Goal: Task Accomplishment & Management: Use online tool/utility

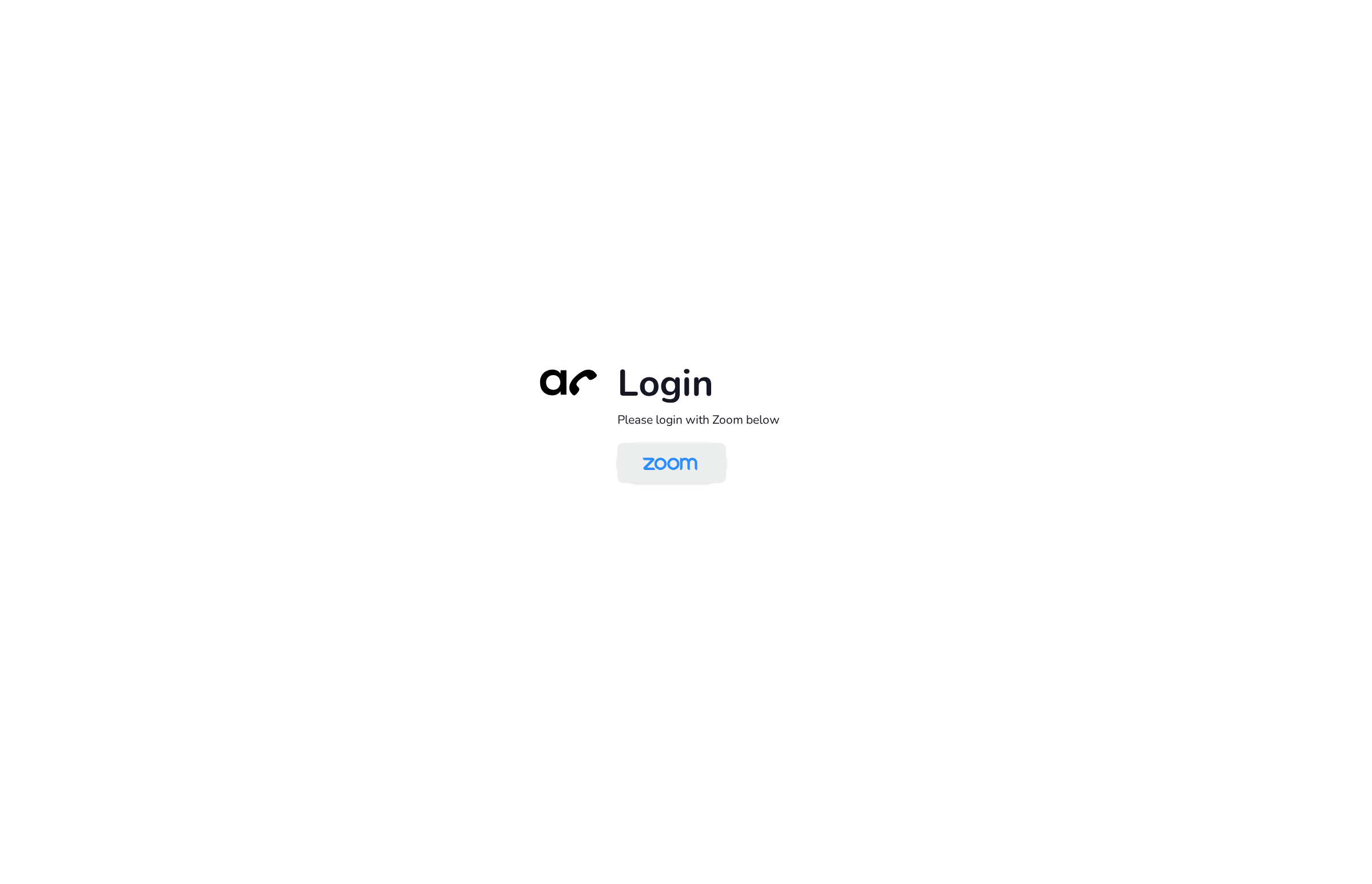
click at [689, 474] on img at bounding box center [670, 464] width 79 height 37
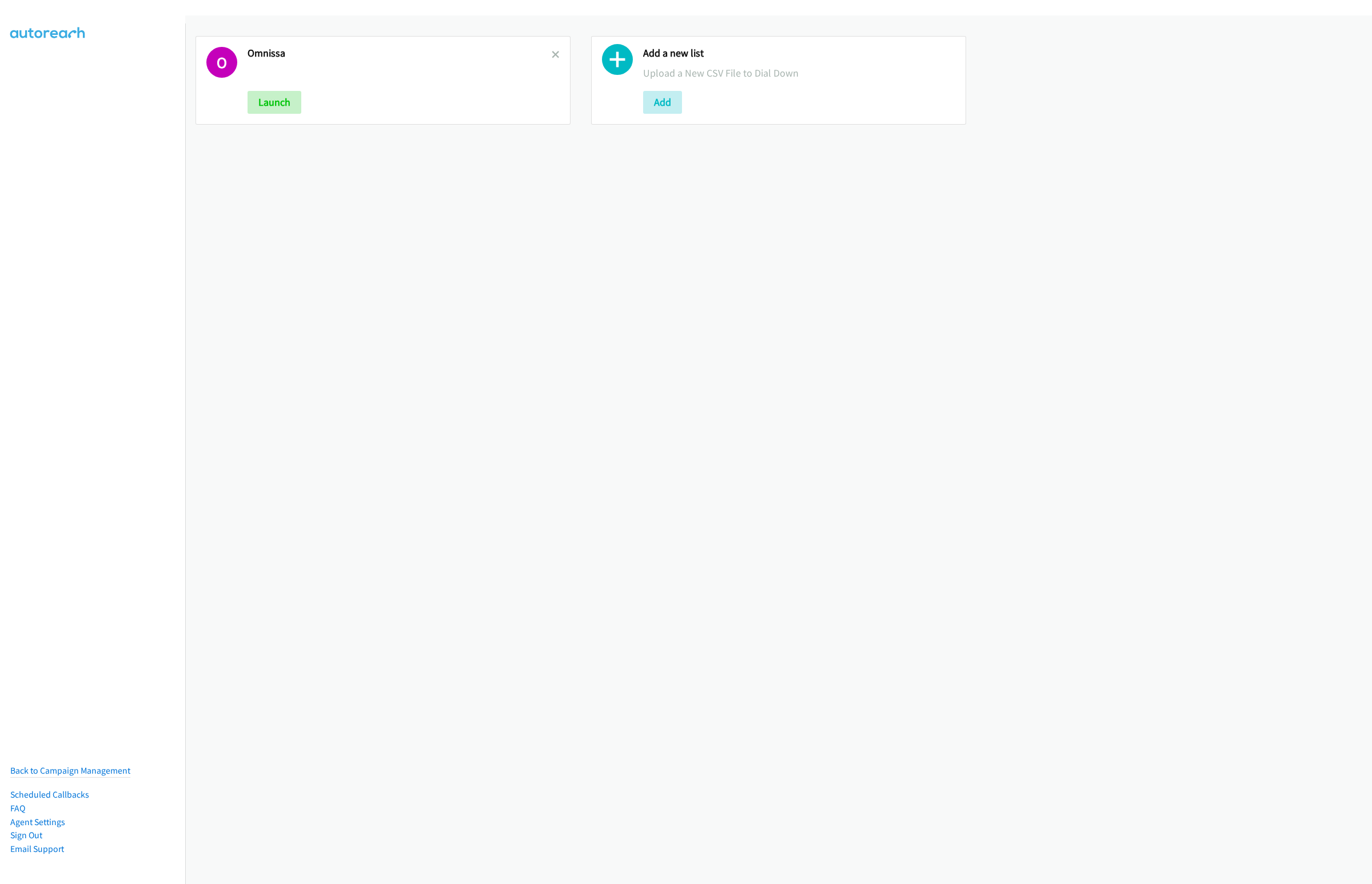
click at [551, 54] on icon at bounding box center [555, 55] width 8 height 8
click at [278, 96] on button "Add" at bounding box center [267, 102] width 39 height 23
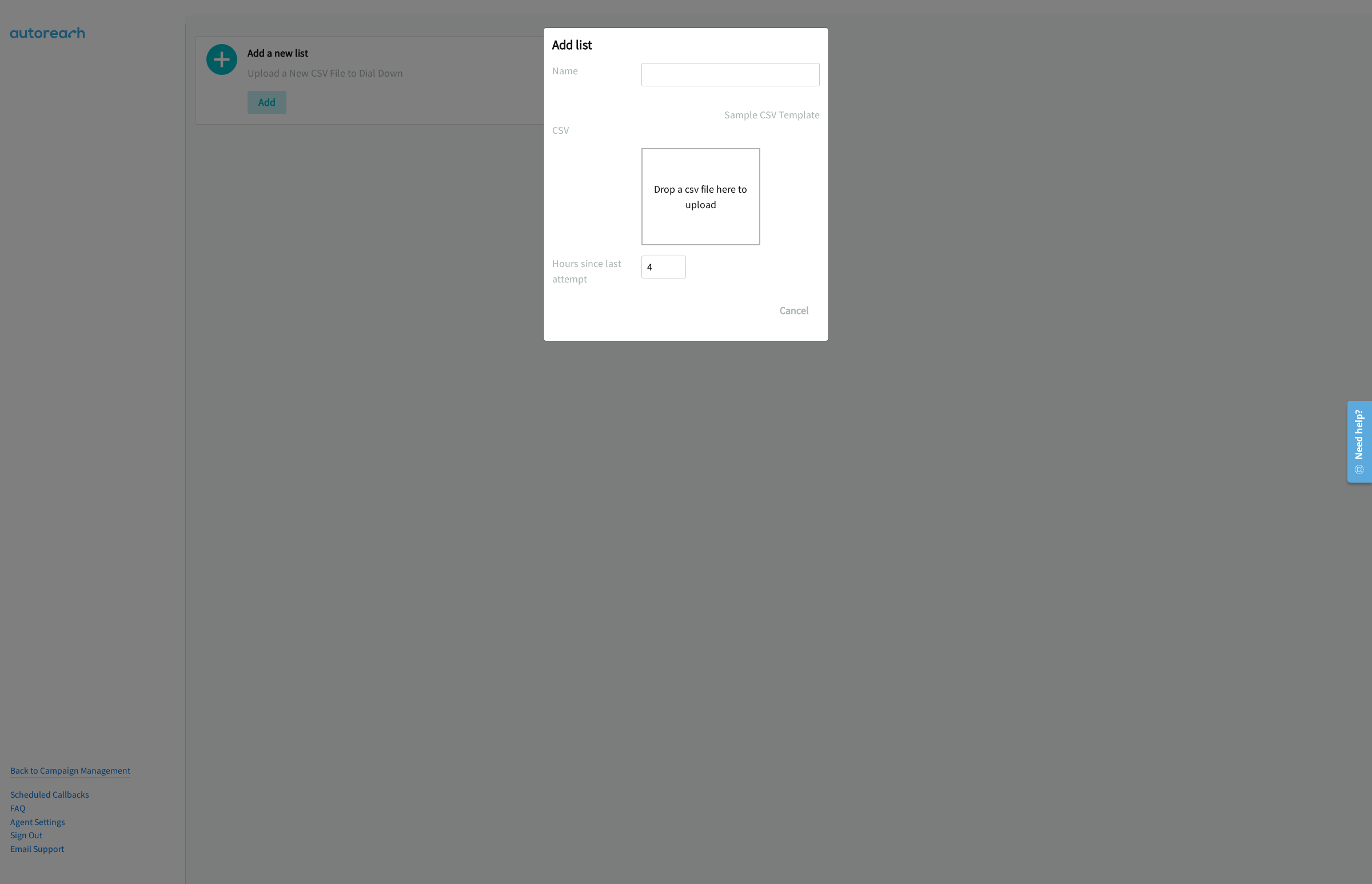
click at [666, 81] on input "text" at bounding box center [730, 74] width 178 height 23
type input "Lenovo"
click at [695, 194] on button "Drop a csv file here to upload" at bounding box center [701, 196] width 94 height 31
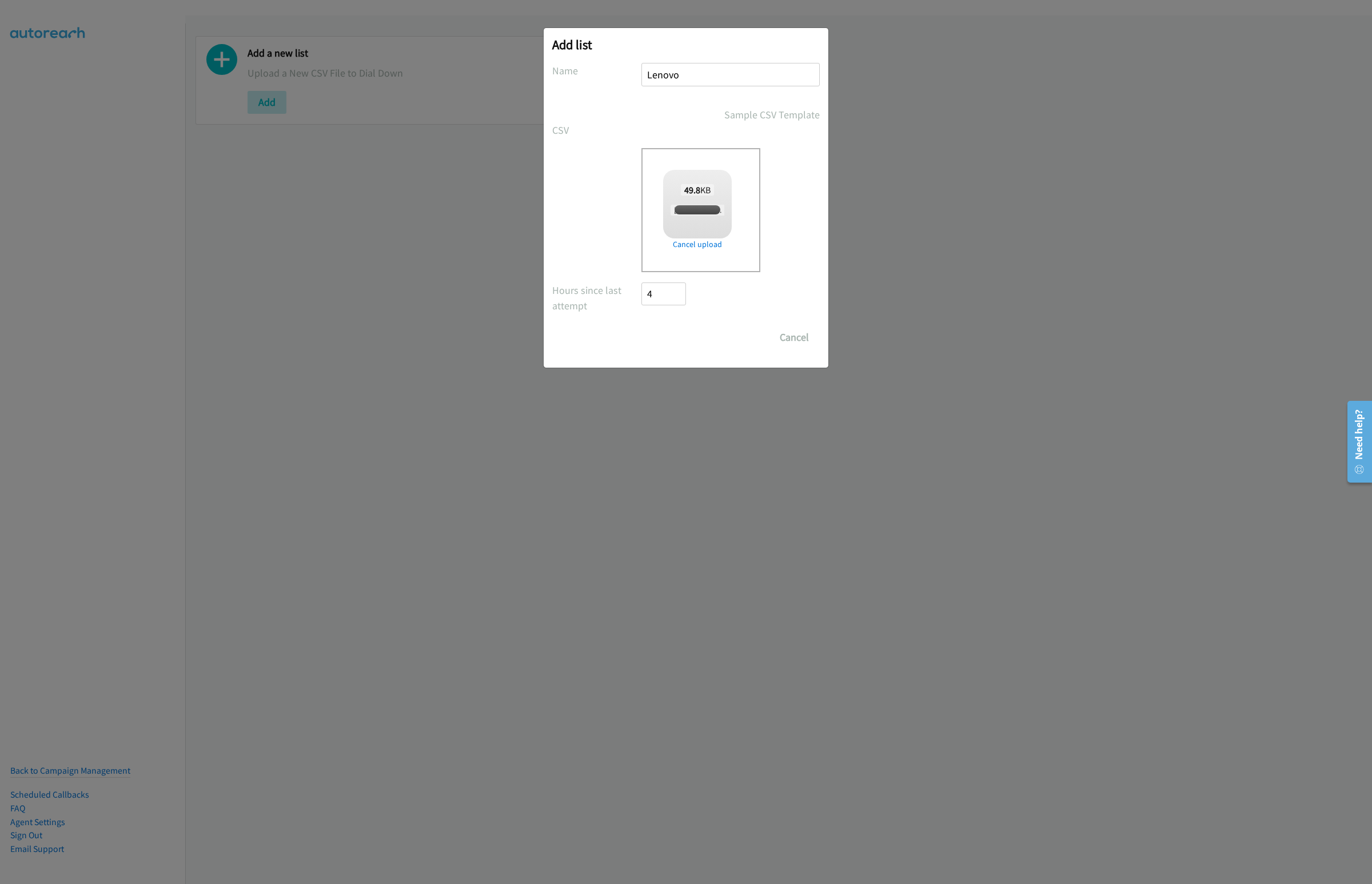
checkbox input "true"
click at [670, 343] on input "Save List" at bounding box center [671, 337] width 60 height 23
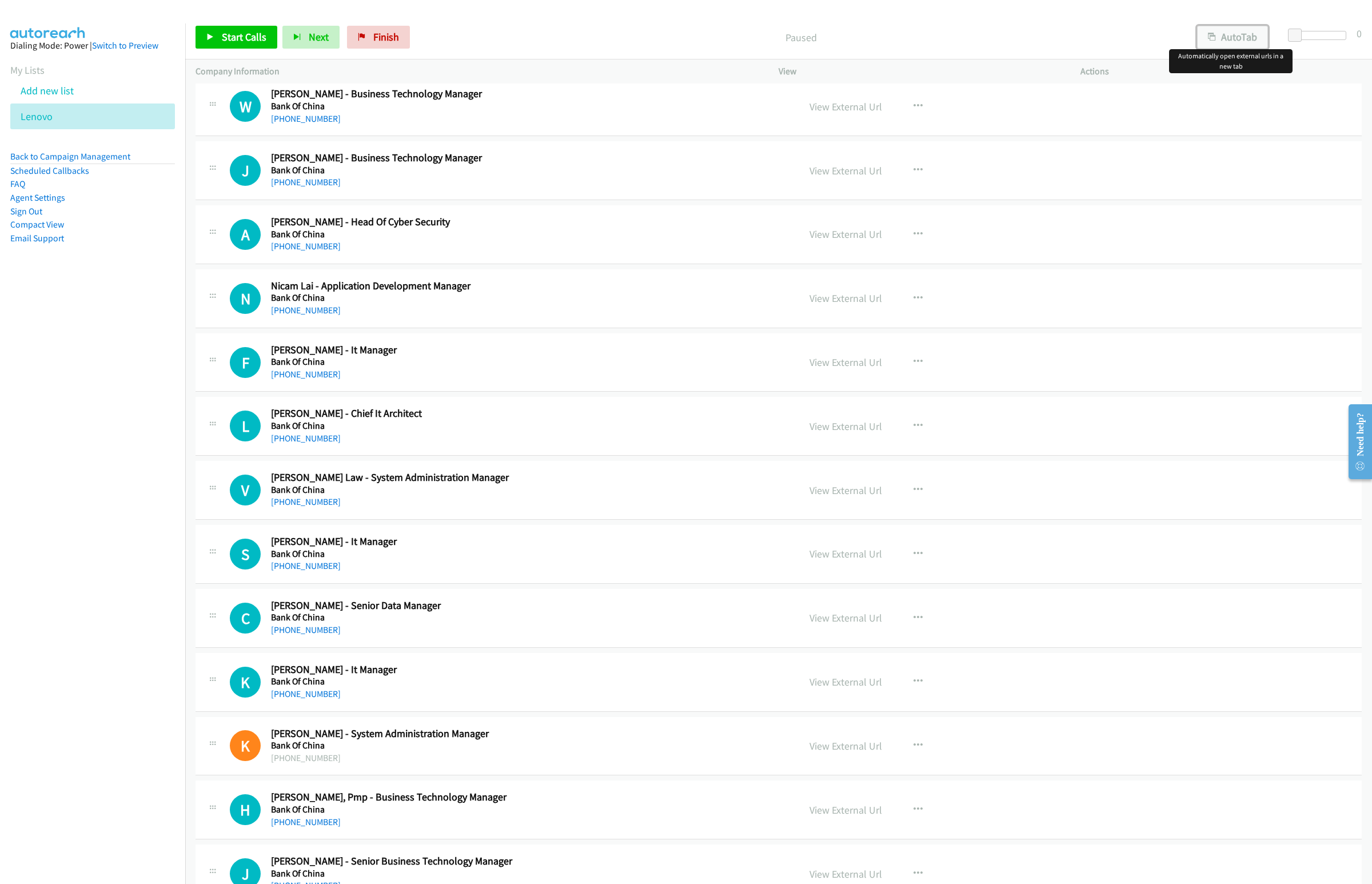
click at [1224, 38] on button "AutoTab" at bounding box center [1232, 37] width 71 height 23
click at [839, 106] on link "View External Url" at bounding box center [846, 107] width 73 height 13
click at [1082, 30] on p "Paused" at bounding box center [800, 37] width 750 height 15
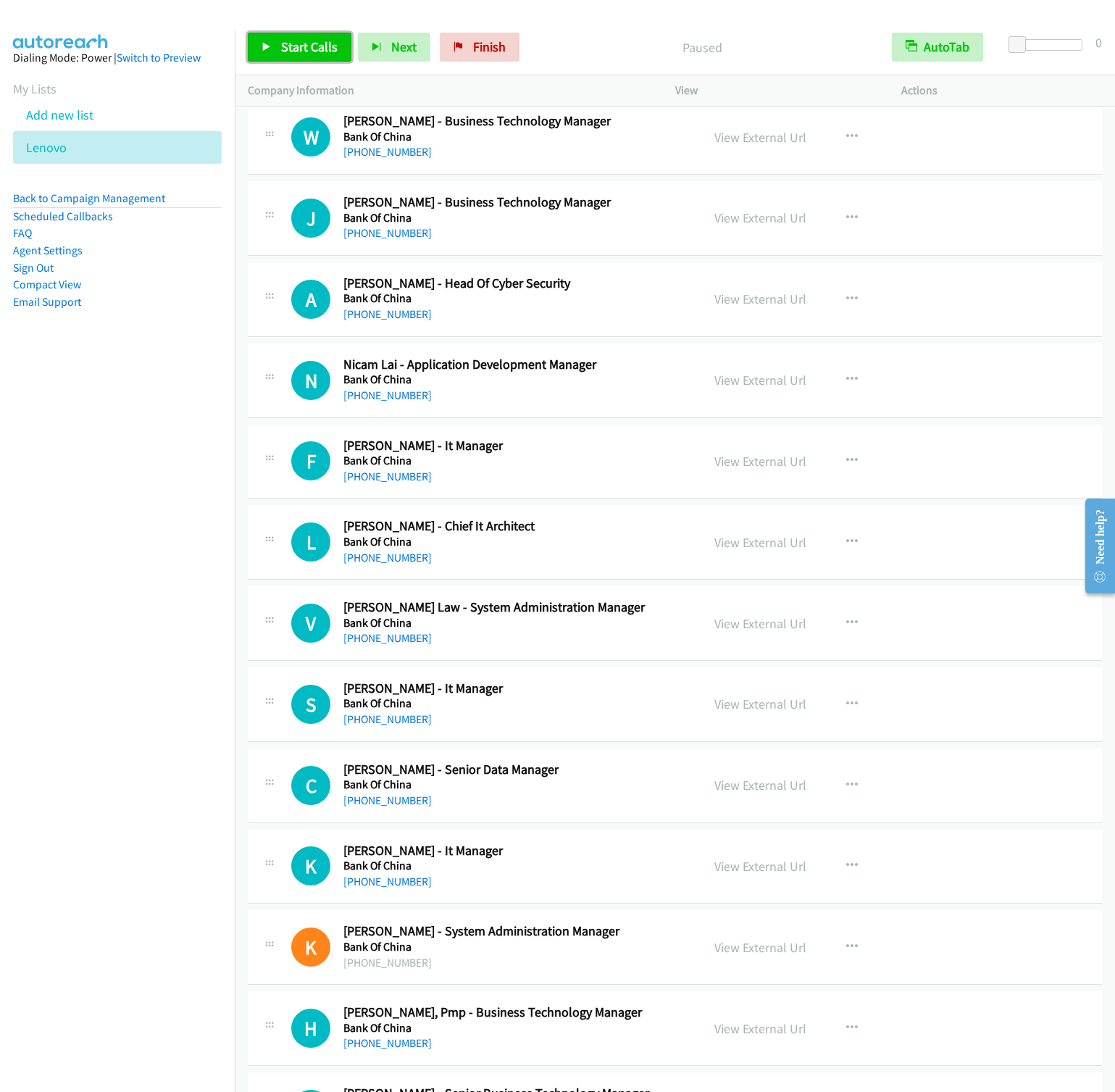
click at [292, 55] on link "Start Calls" at bounding box center [300, 46] width 104 height 29
click at [384, 43] on span "Next" at bounding box center [380, 47] width 26 height 17
click at [334, 32] on button "Next" at bounding box center [370, 46] width 73 height 29
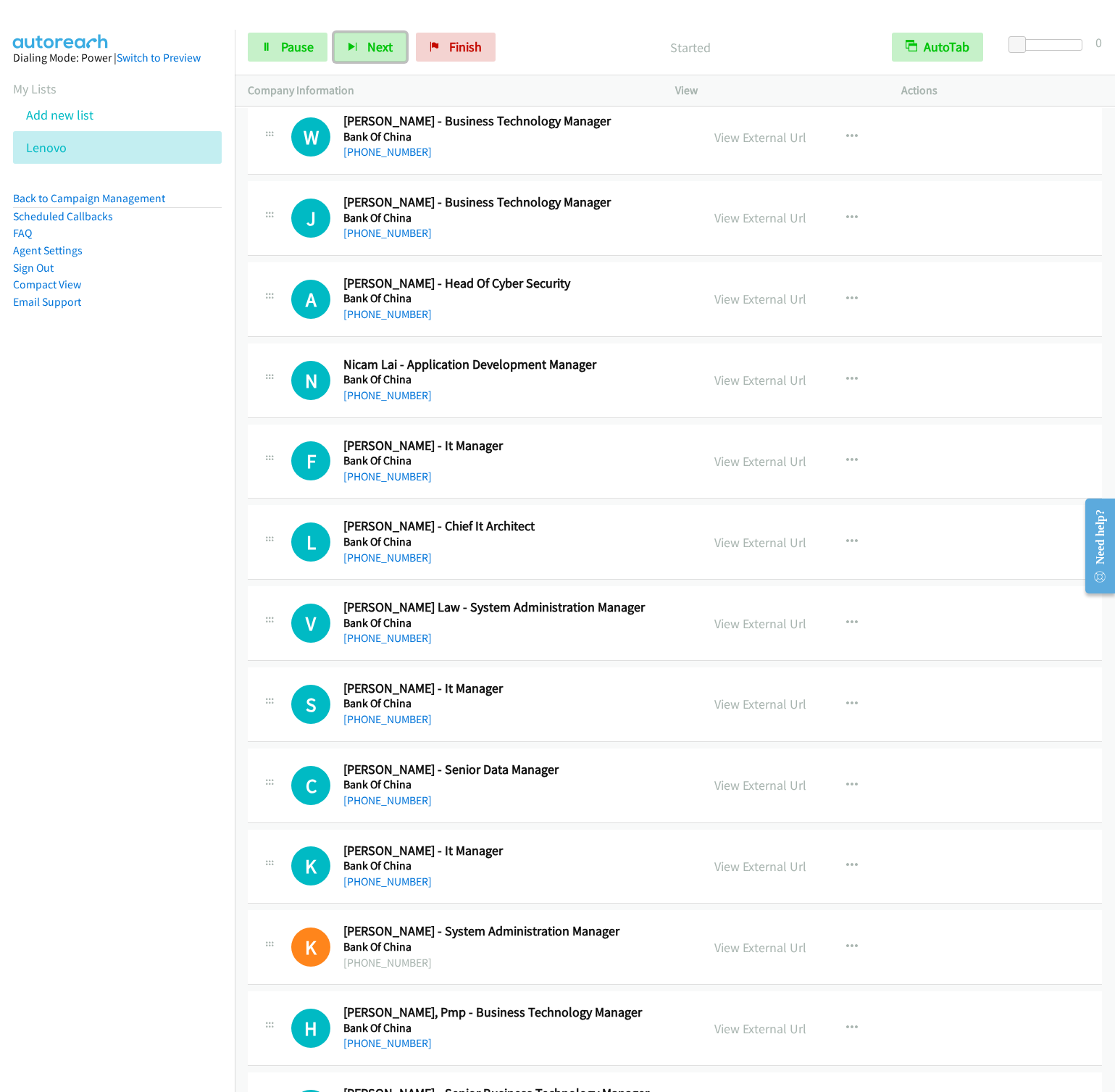
click at [334, 32] on button "Next" at bounding box center [370, 46] width 73 height 29
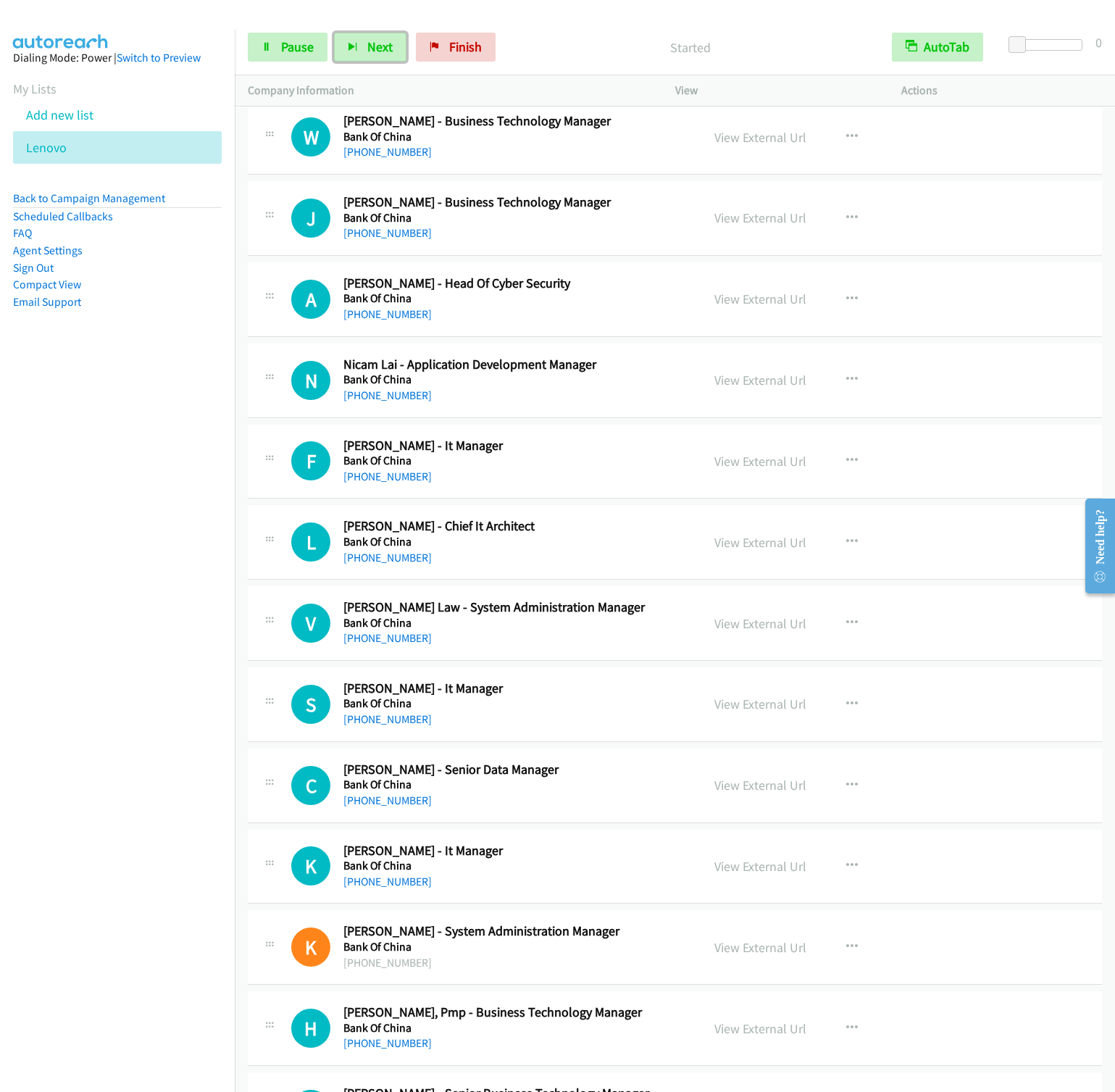
click at [334, 32] on button "Next" at bounding box center [370, 46] width 73 height 29
click at [360, 48] on button "Next" at bounding box center [370, 46] width 73 height 29
click at [334, 32] on button "Next" at bounding box center [370, 46] width 73 height 29
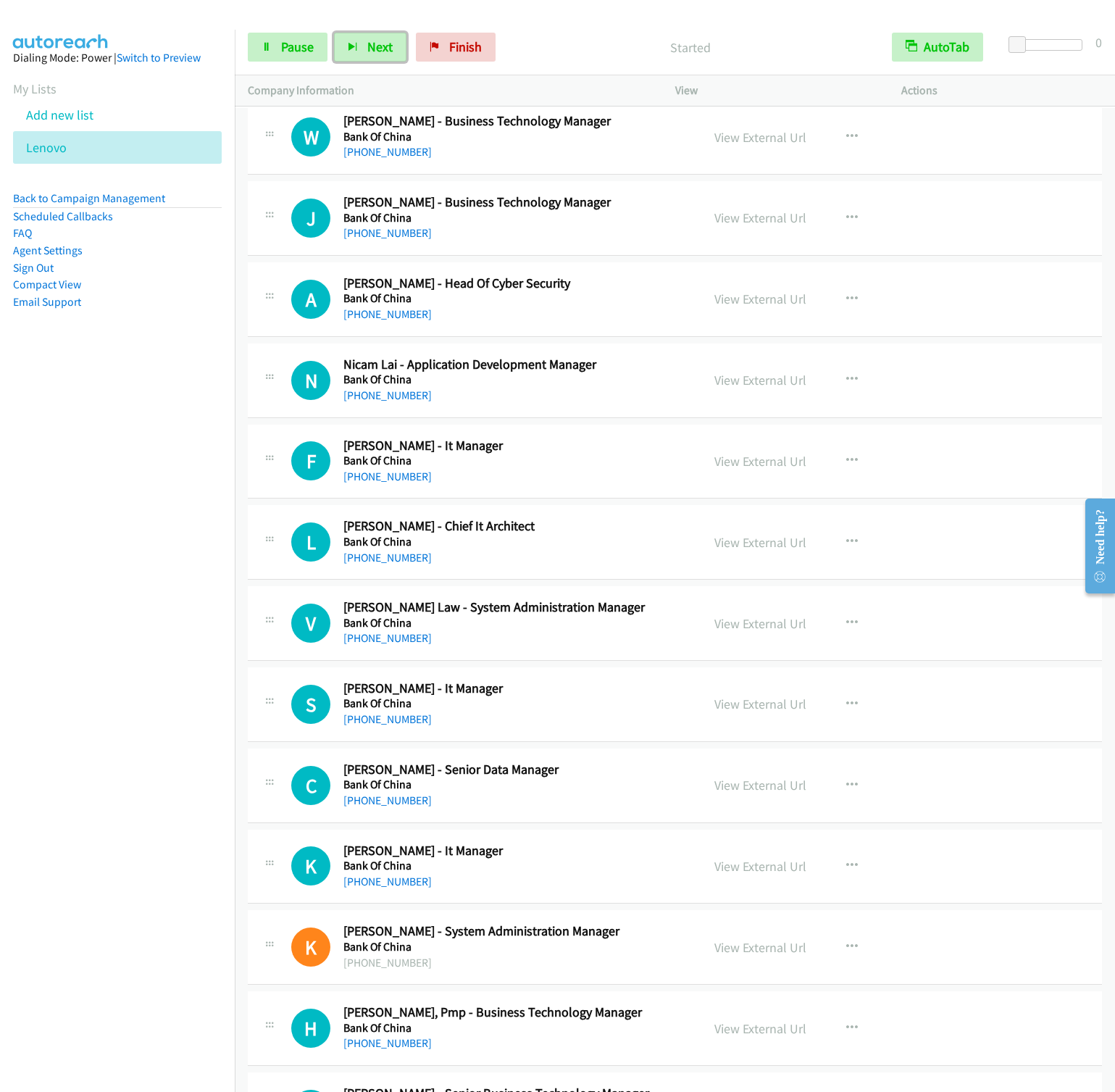
click at [334, 32] on button "Next" at bounding box center [370, 46] width 73 height 29
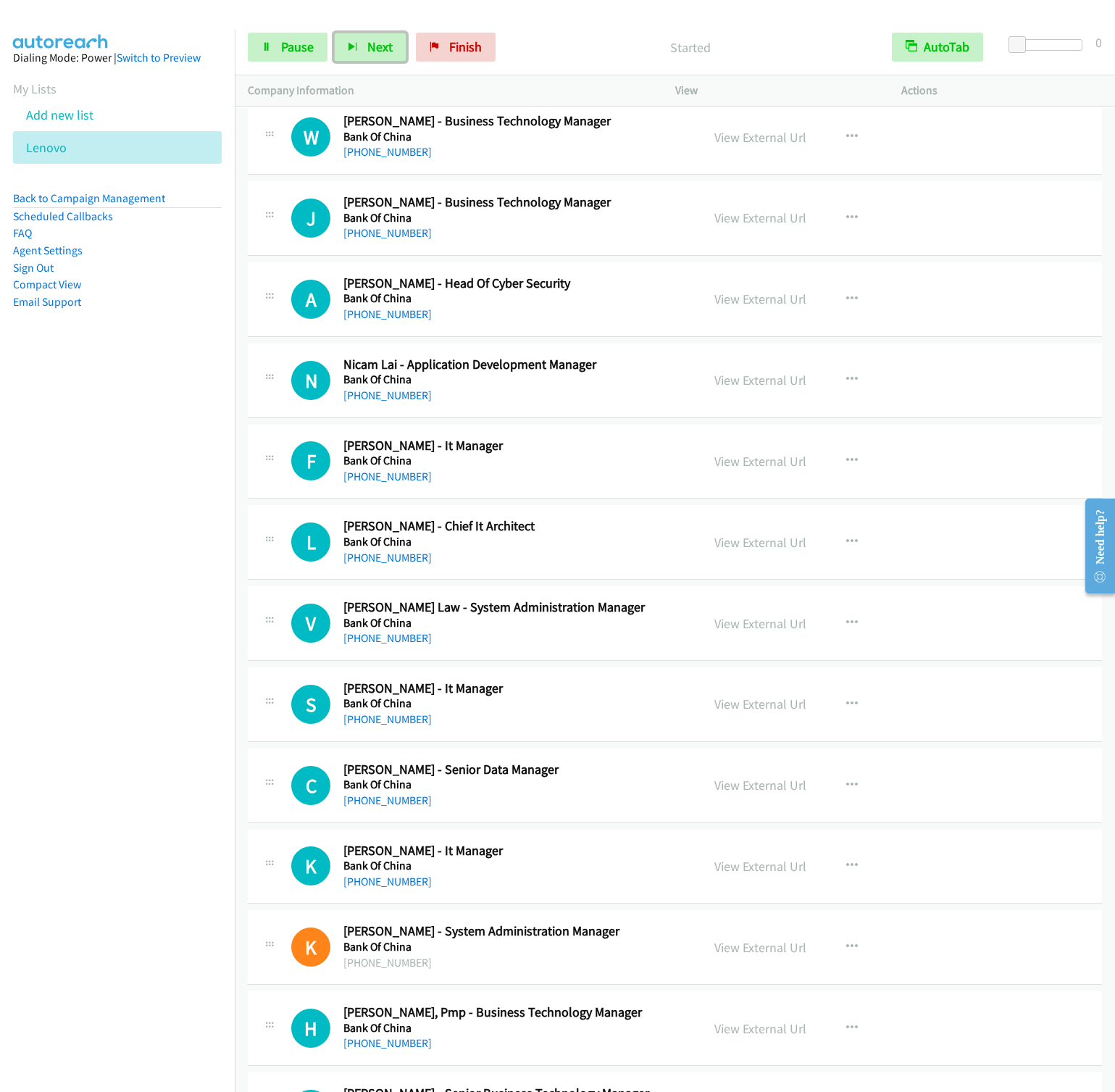
click at [334, 32] on button "Next" at bounding box center [370, 46] width 73 height 29
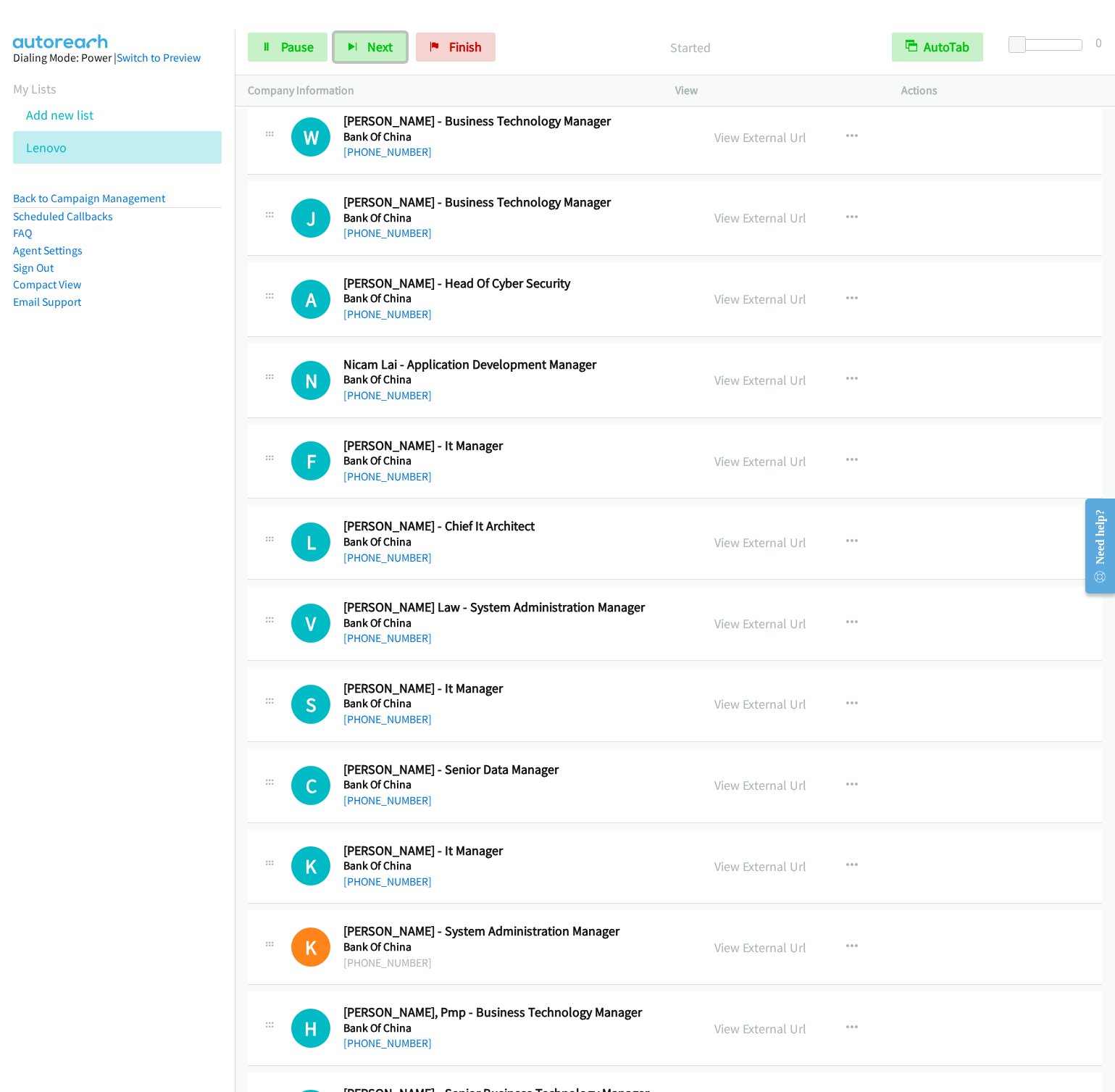
click at [334, 32] on button "Next" at bounding box center [370, 46] width 73 height 29
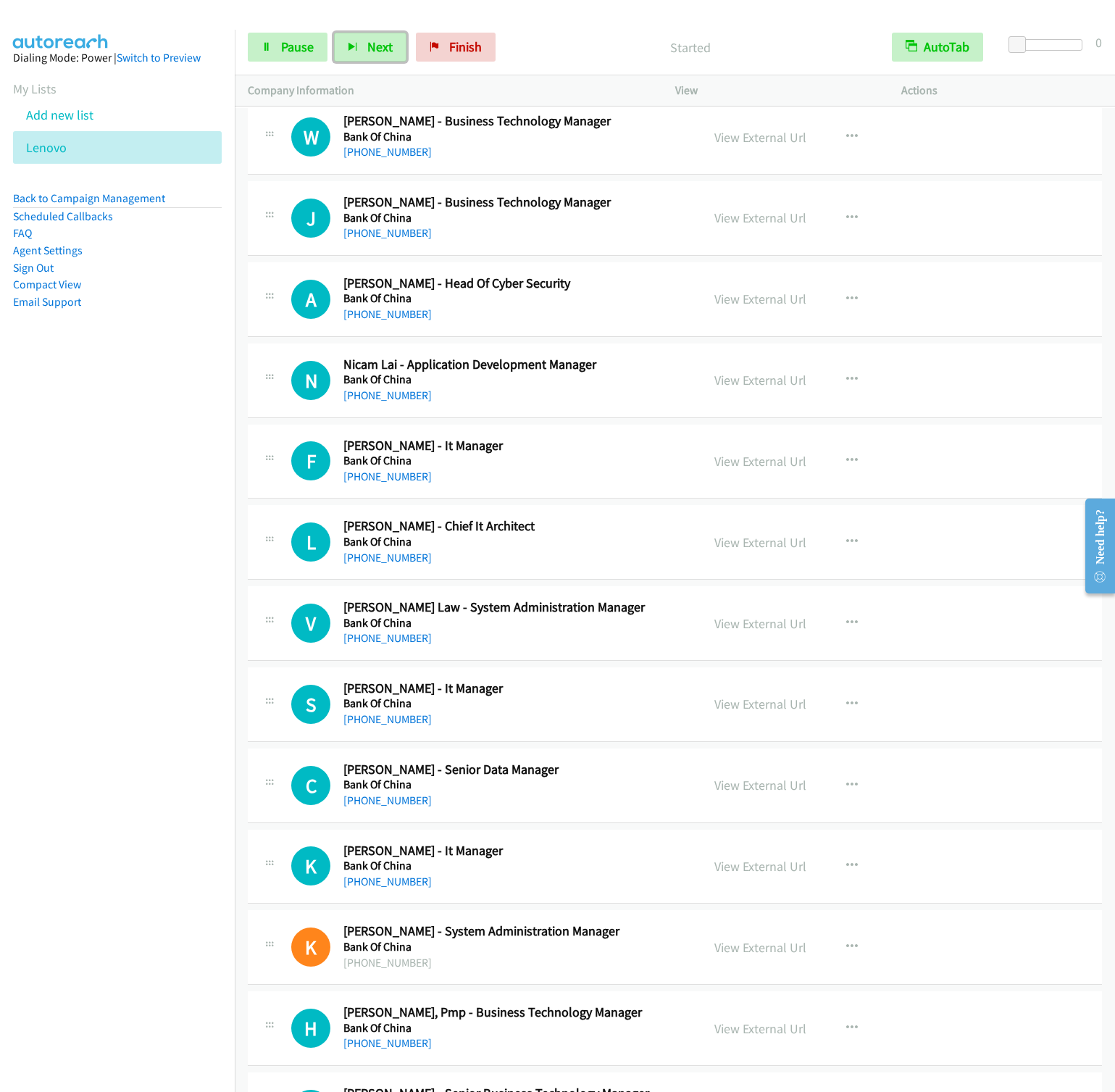
click at [334, 32] on button "Next" at bounding box center [370, 46] width 73 height 29
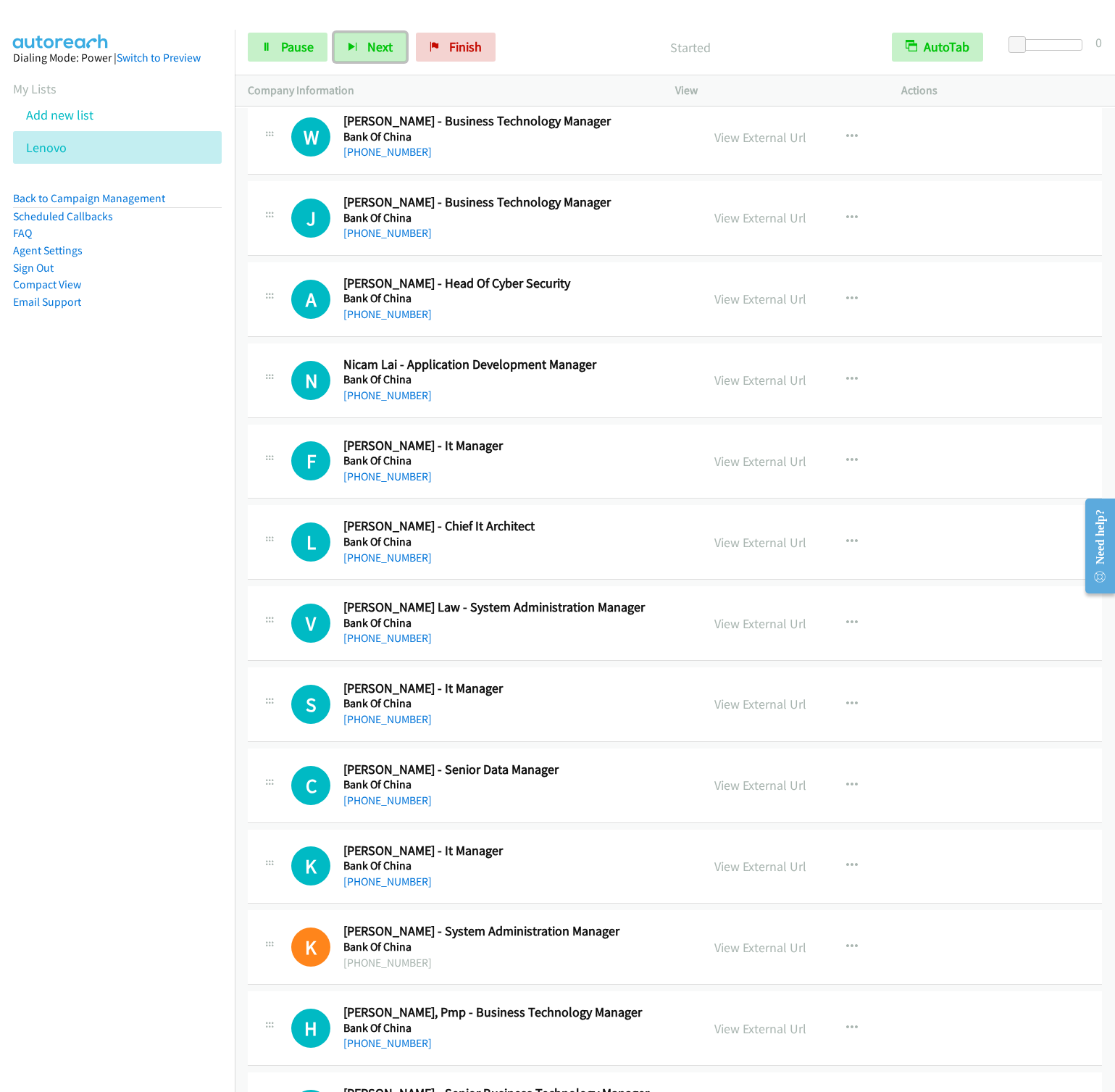
click at [334, 32] on button "Next" at bounding box center [370, 46] width 73 height 29
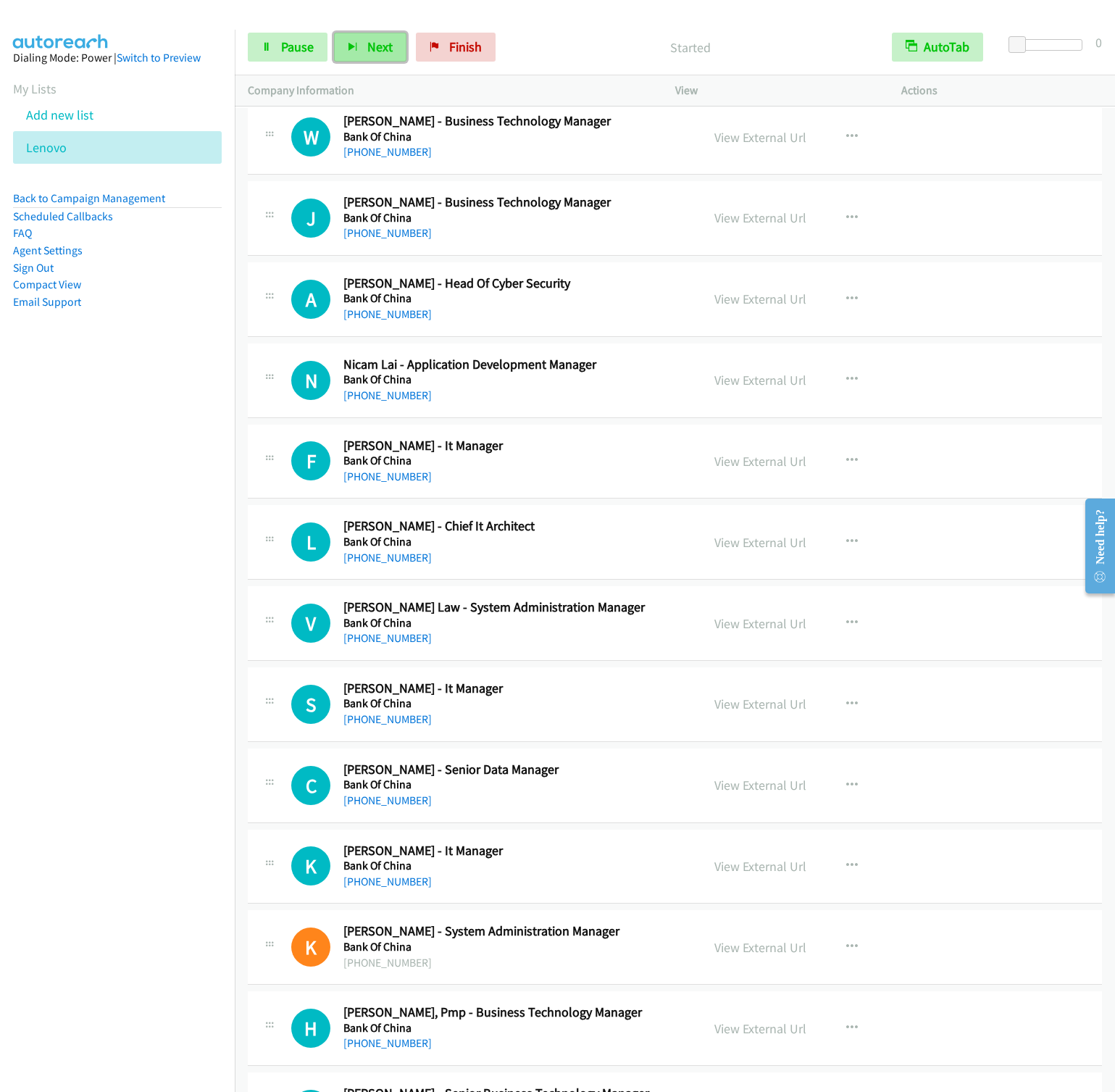
click at [362, 42] on button "Next" at bounding box center [370, 46] width 73 height 29
click at [334, 32] on button "Next" at bounding box center [370, 46] width 73 height 29
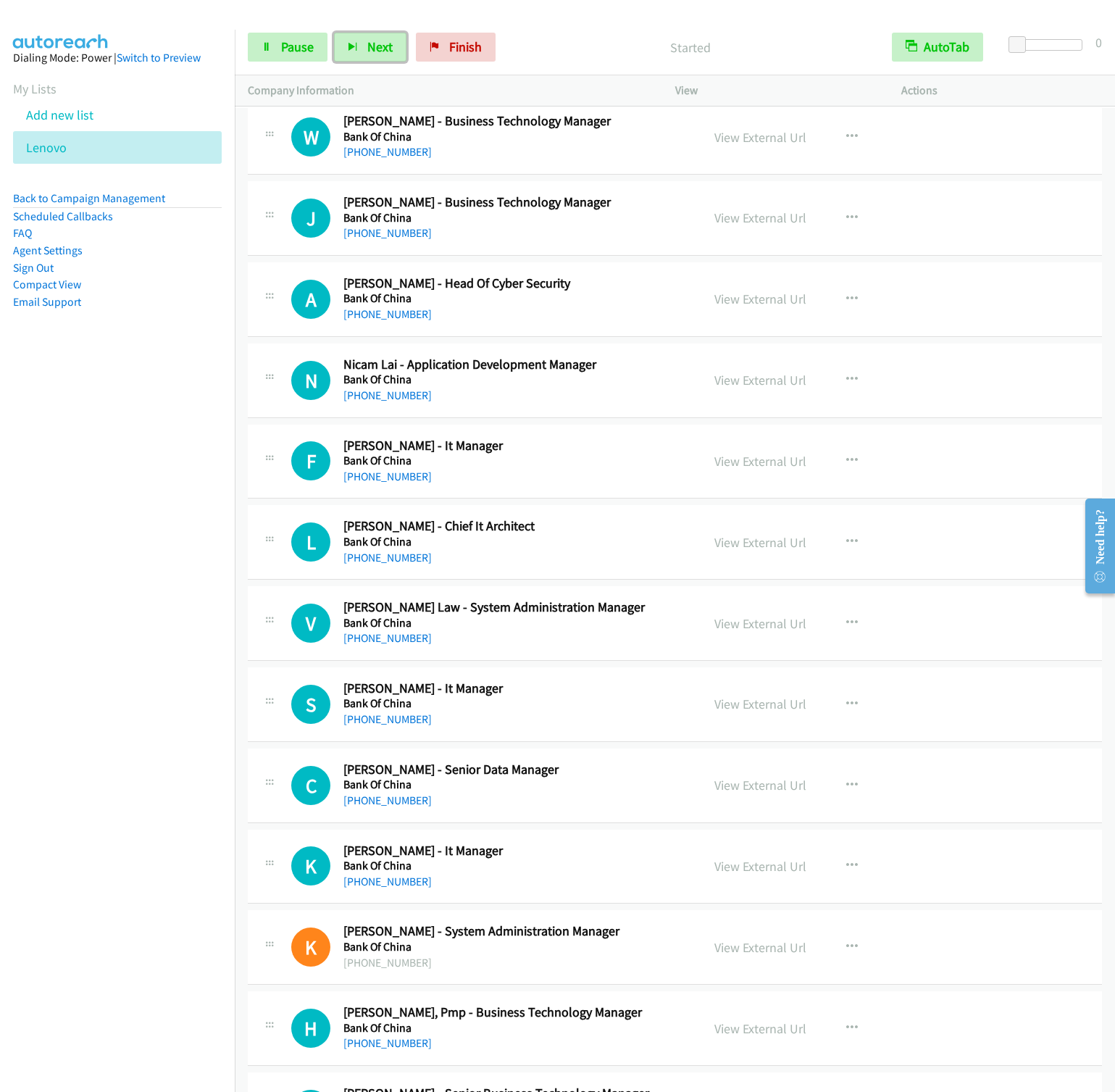
click at [334, 32] on button "Next" at bounding box center [370, 46] width 73 height 29
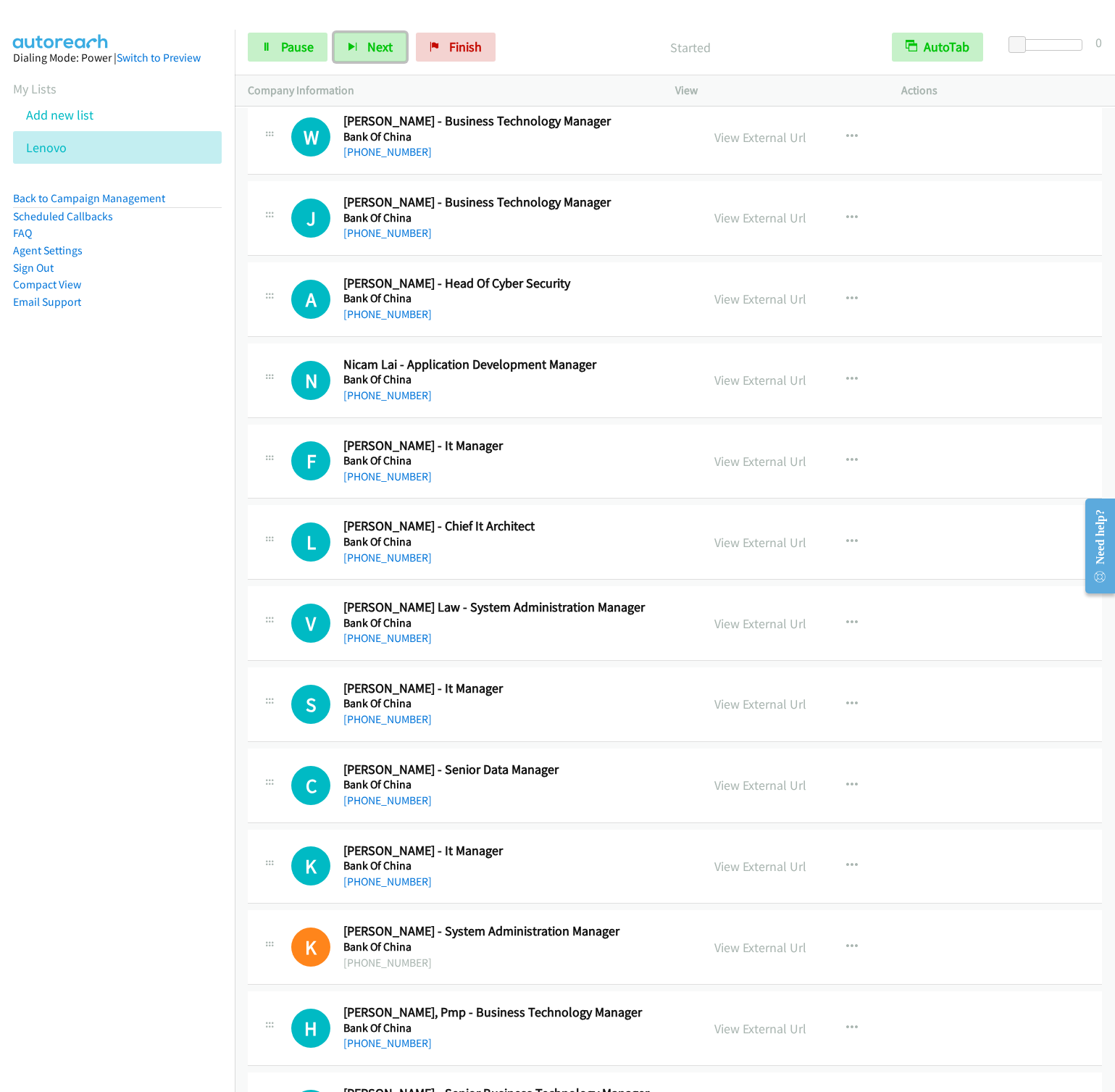
click at [334, 32] on button "Next" at bounding box center [370, 46] width 73 height 29
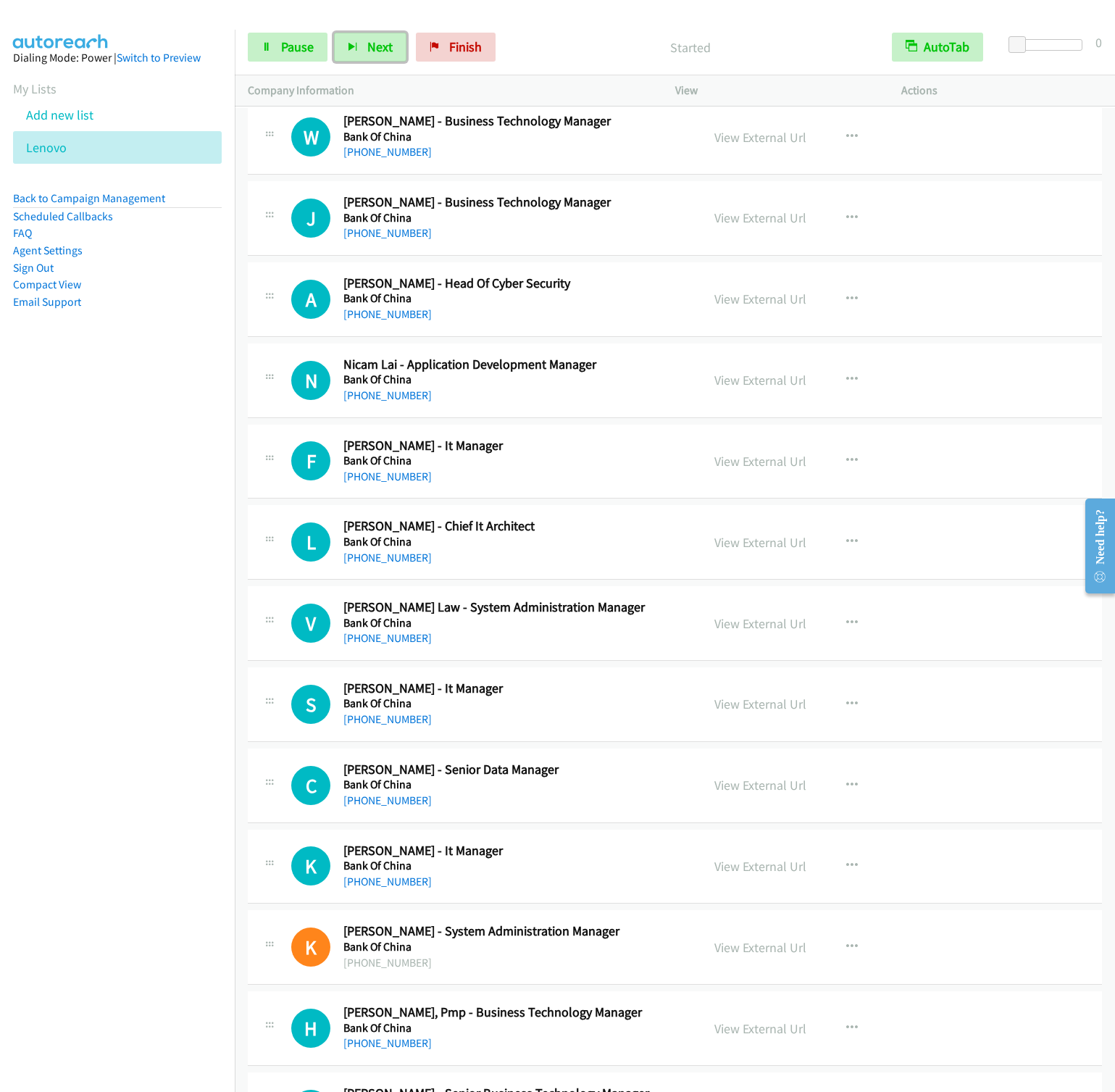
click at [334, 32] on button "Next" at bounding box center [370, 46] width 73 height 29
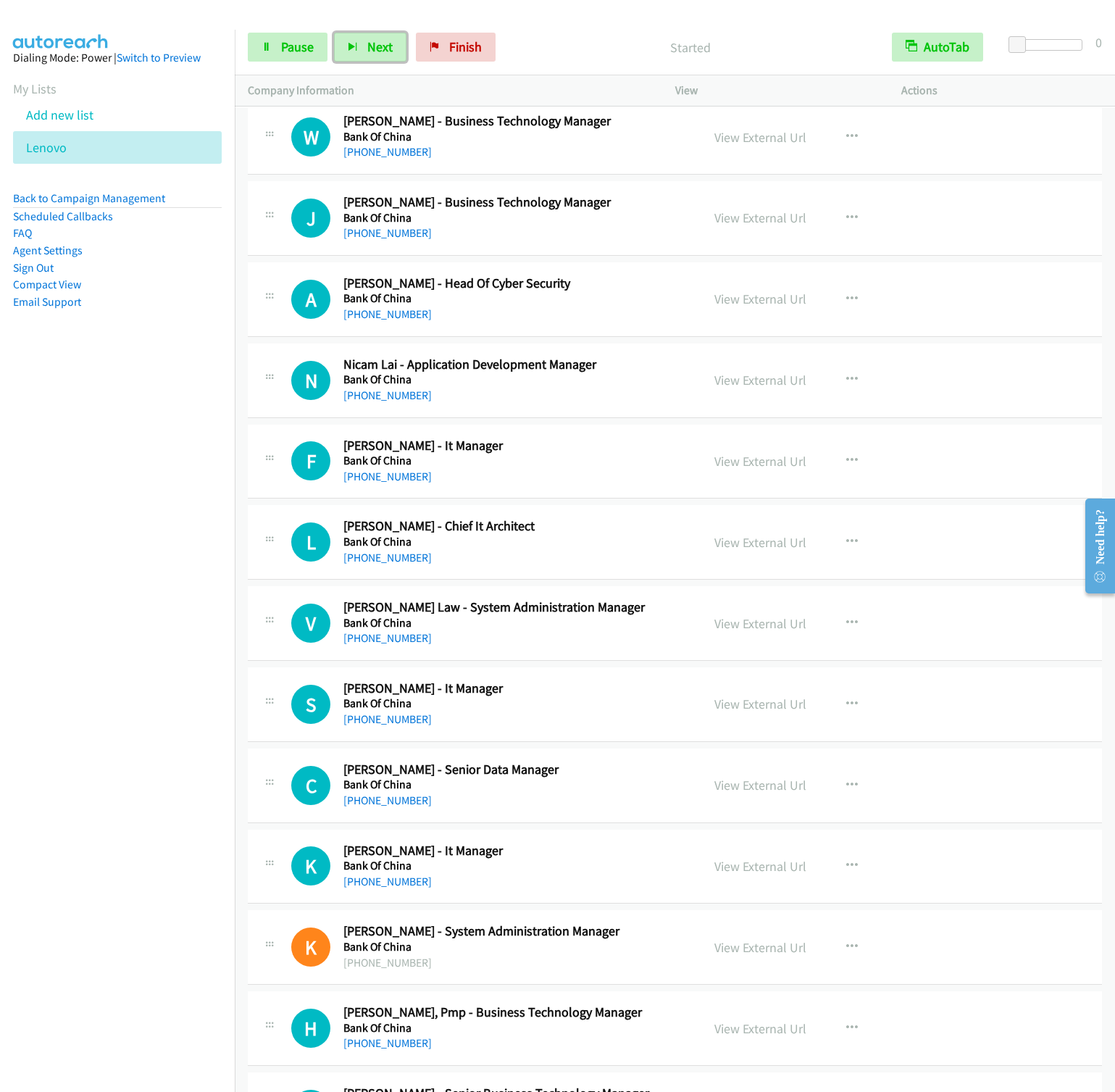
click at [334, 32] on button "Next" at bounding box center [370, 46] width 73 height 29
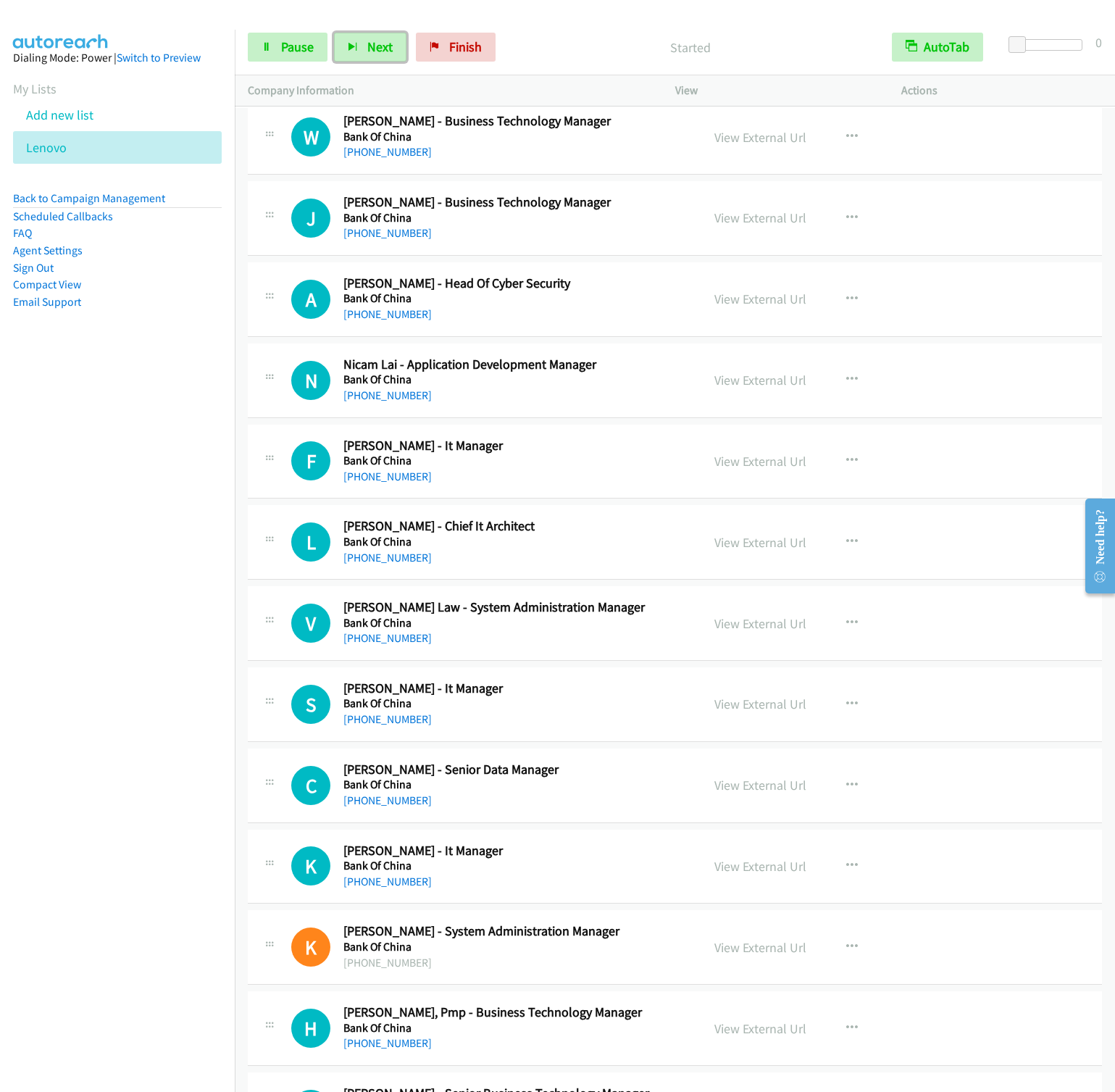
click at [334, 32] on button "Next" at bounding box center [370, 46] width 73 height 29
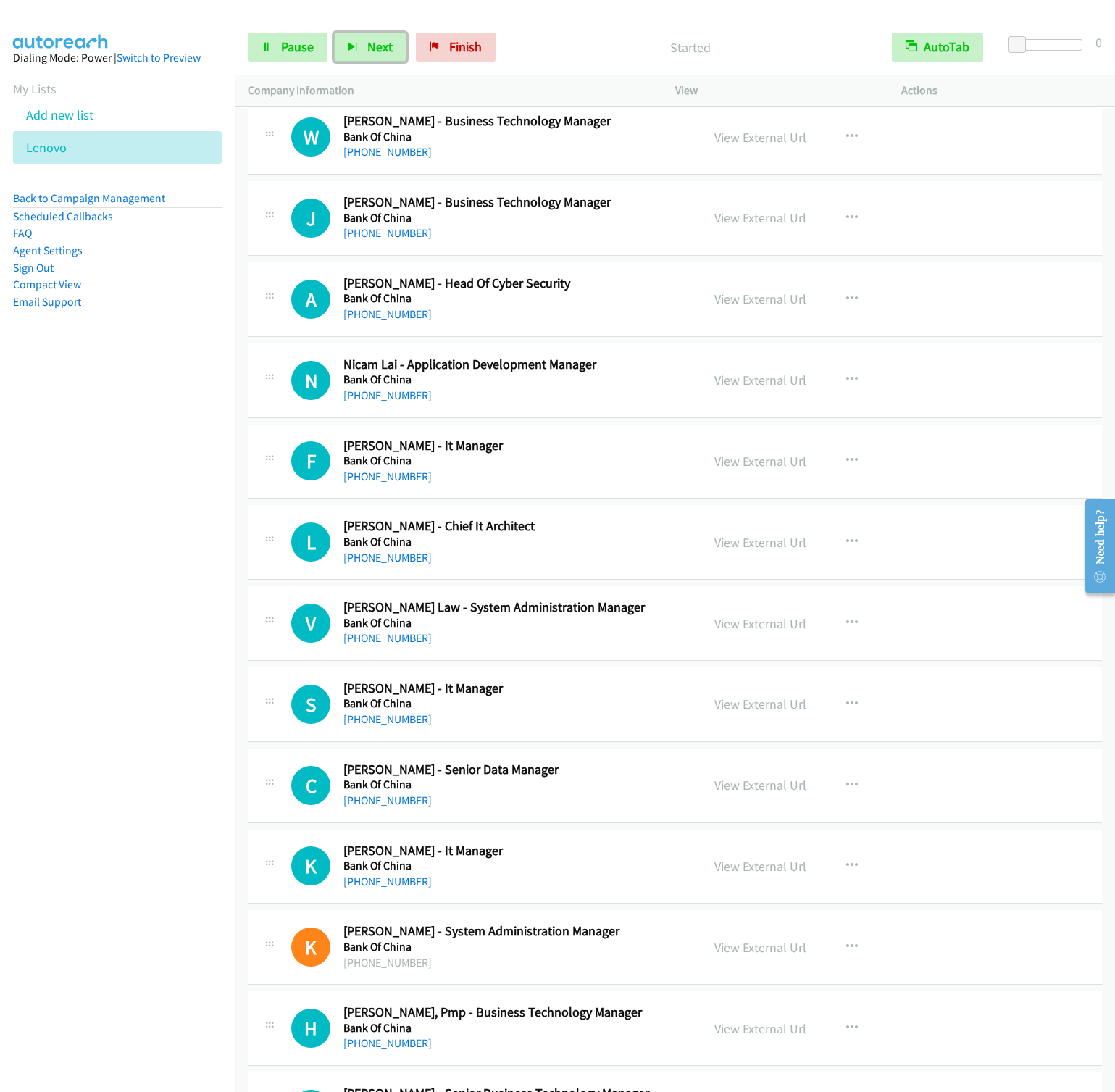
click at [334, 32] on button "Next" at bounding box center [370, 46] width 73 height 29
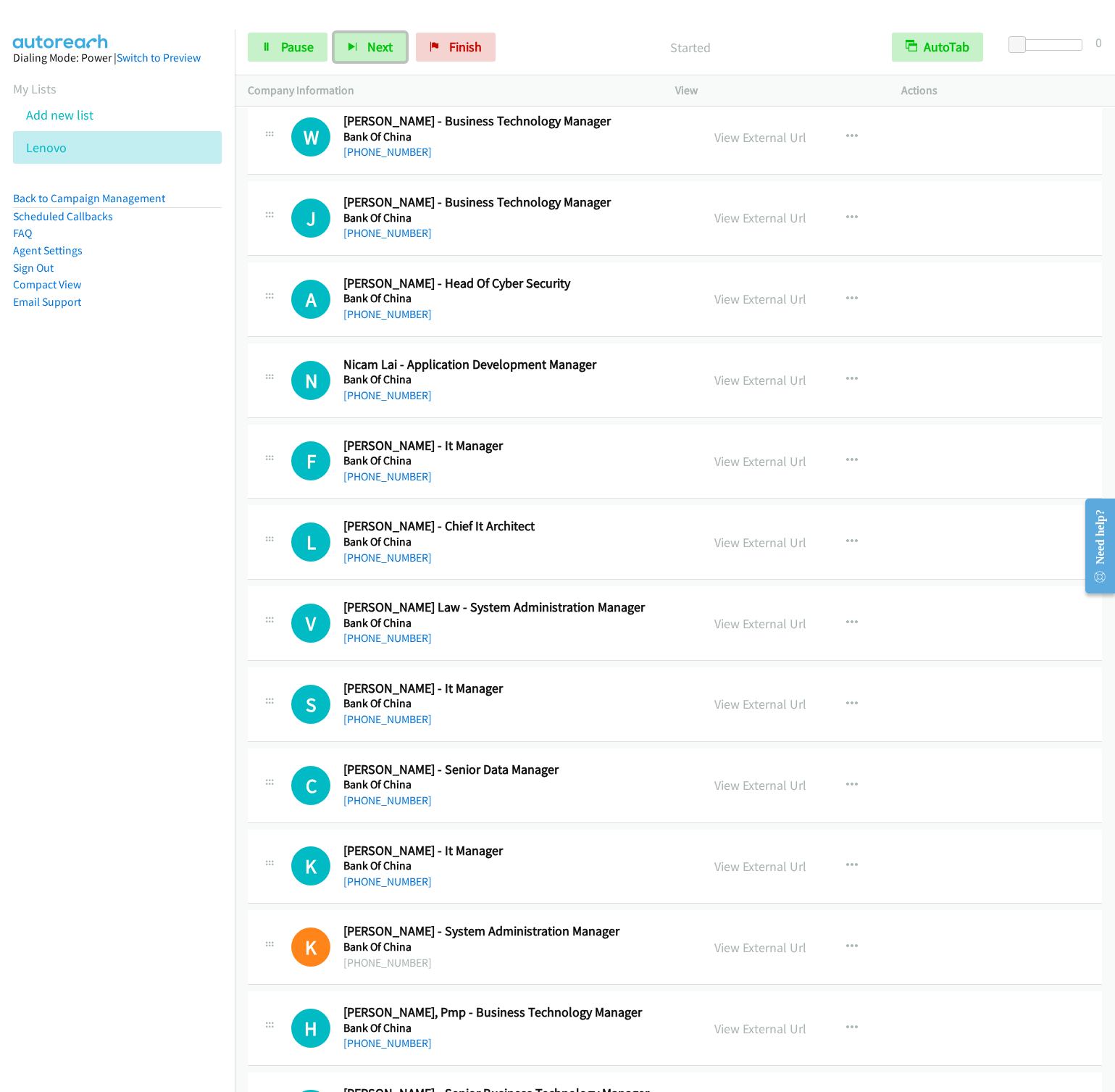
click at [334, 32] on button "Next" at bounding box center [370, 46] width 73 height 29
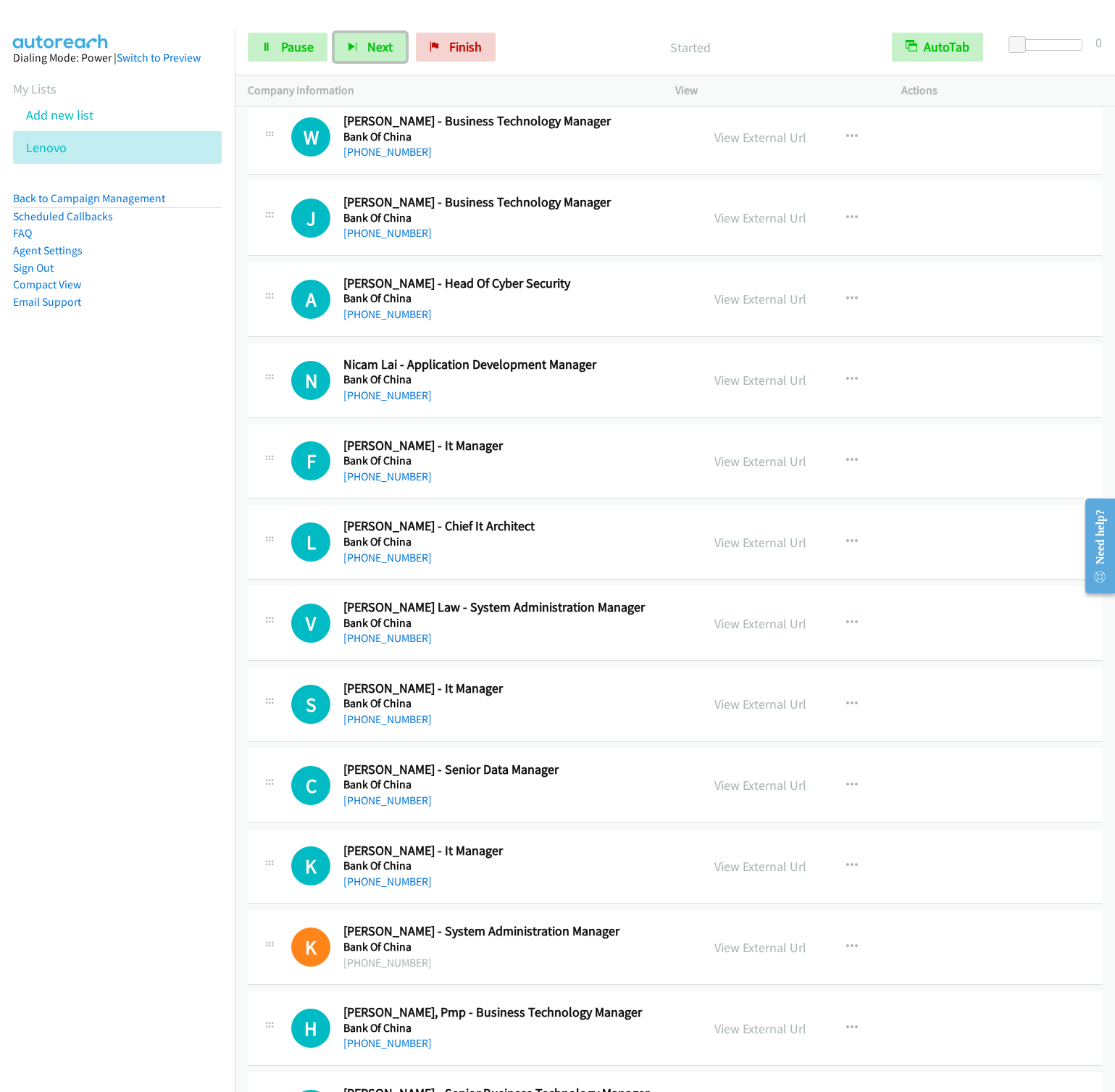
click at [334, 32] on button "Next" at bounding box center [370, 46] width 73 height 29
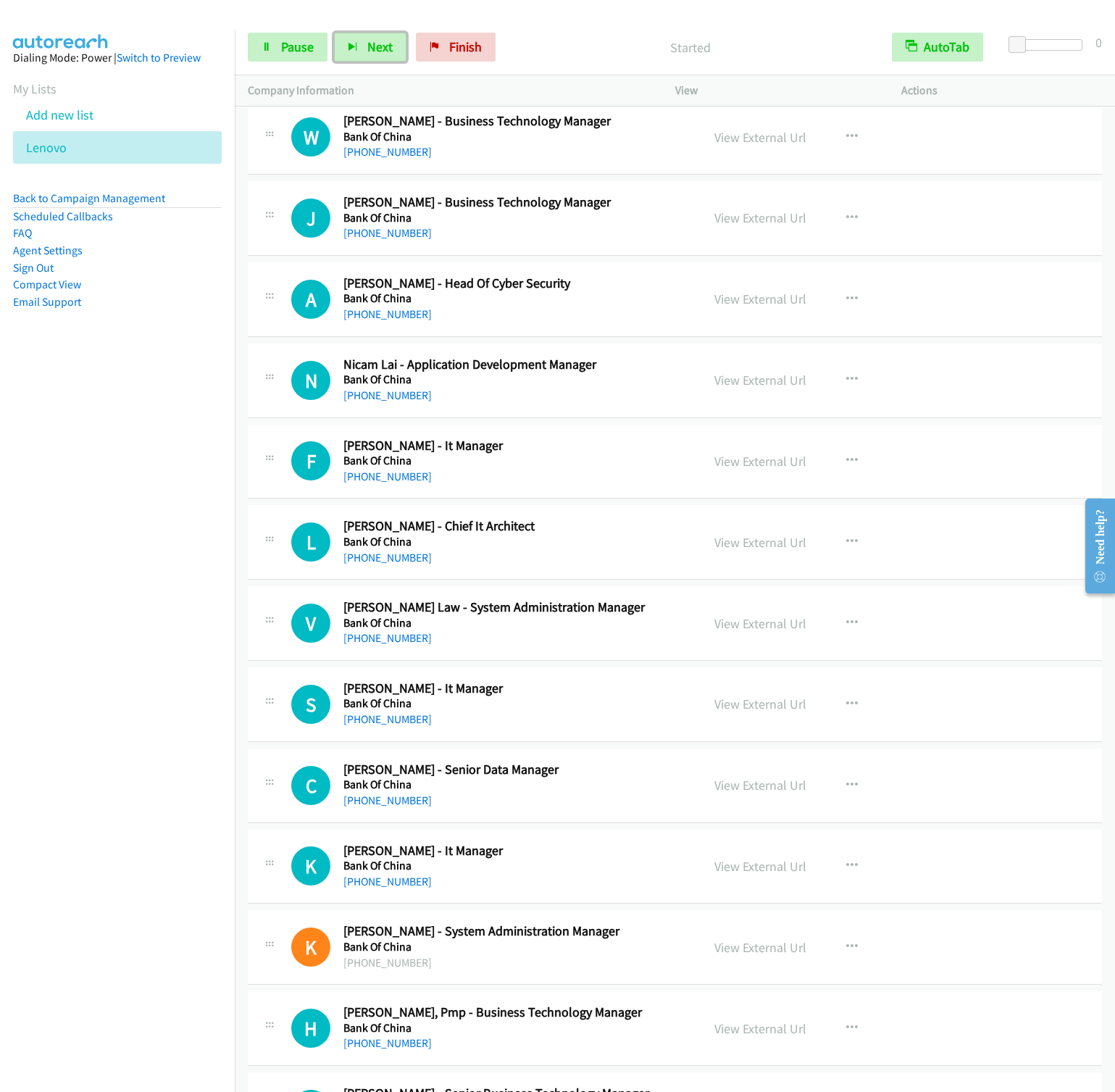
click at [334, 32] on button "Next" at bounding box center [370, 46] width 73 height 29
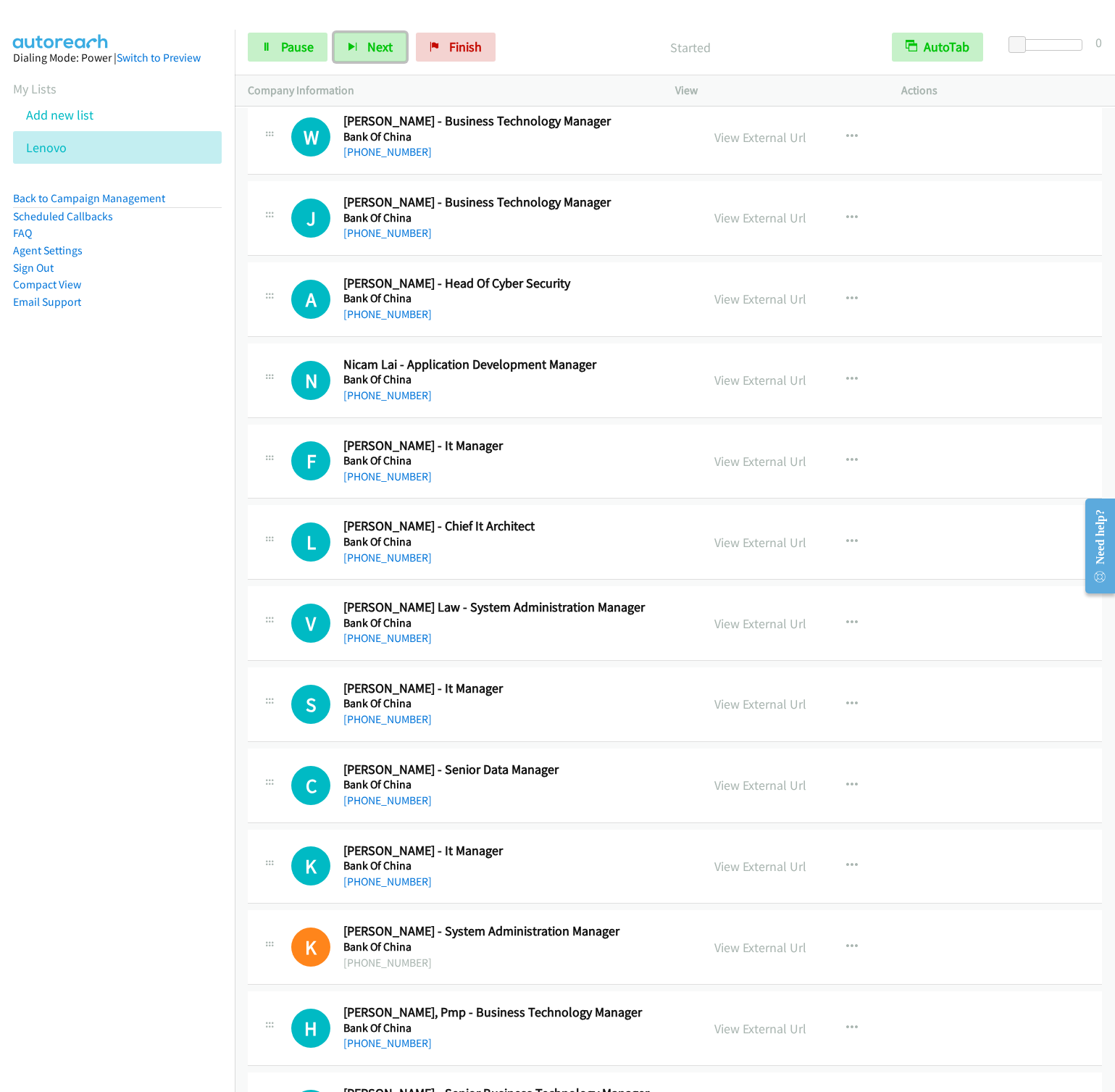
click at [334, 32] on button "Next" at bounding box center [370, 46] width 73 height 29
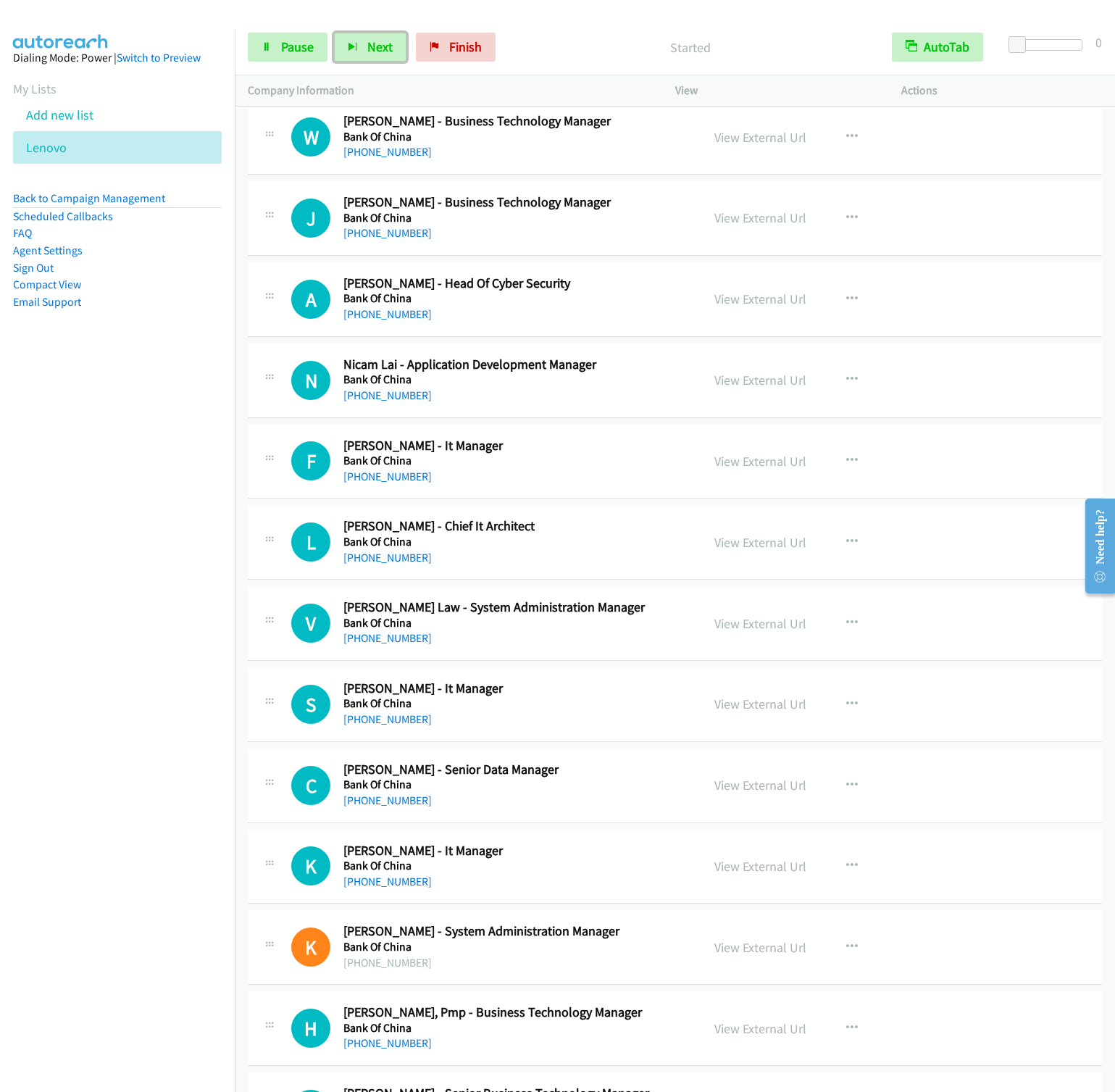
click at [334, 32] on button "Next" at bounding box center [370, 46] width 73 height 29
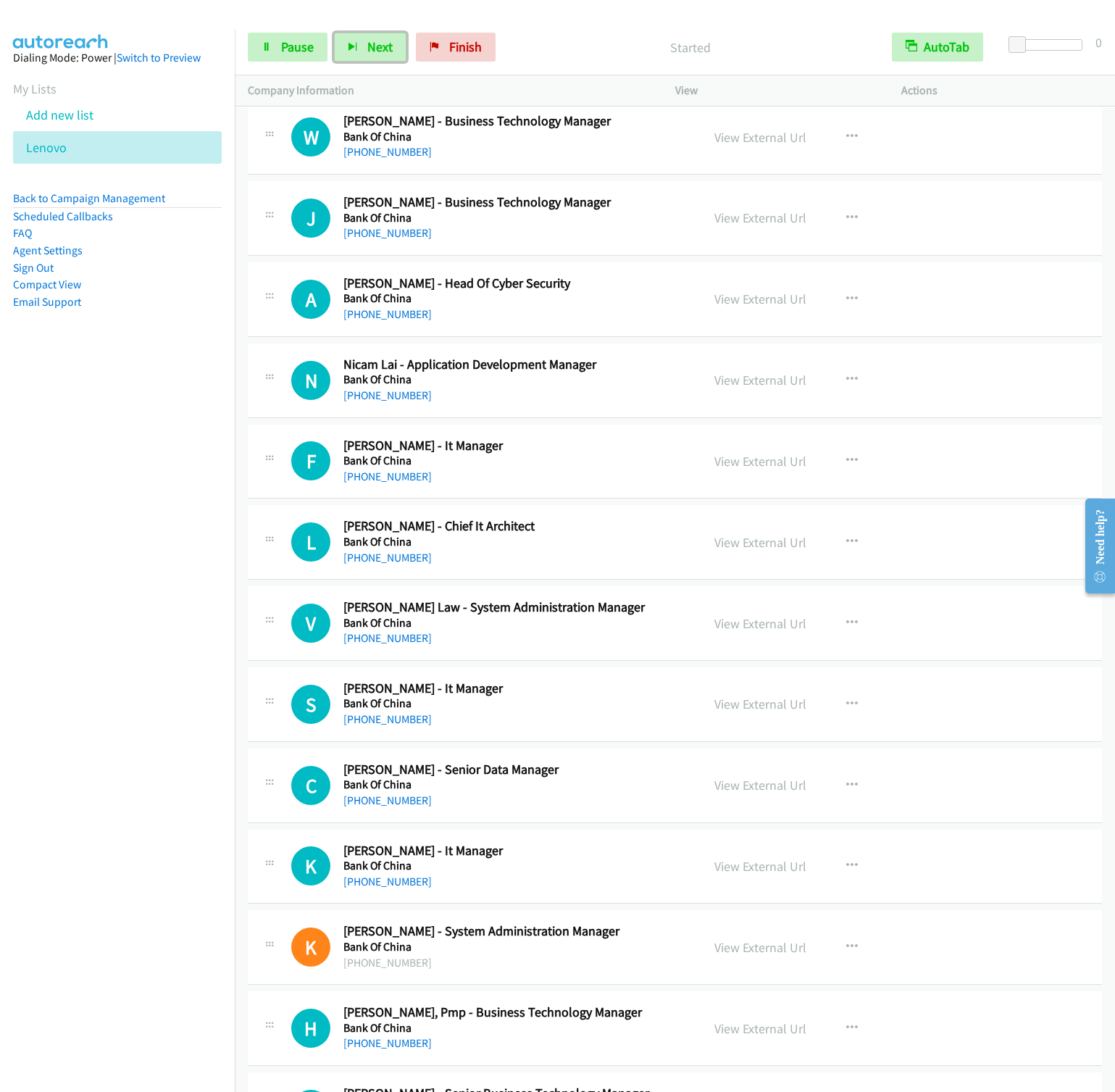
click at [334, 32] on button "Next" at bounding box center [370, 46] width 73 height 29
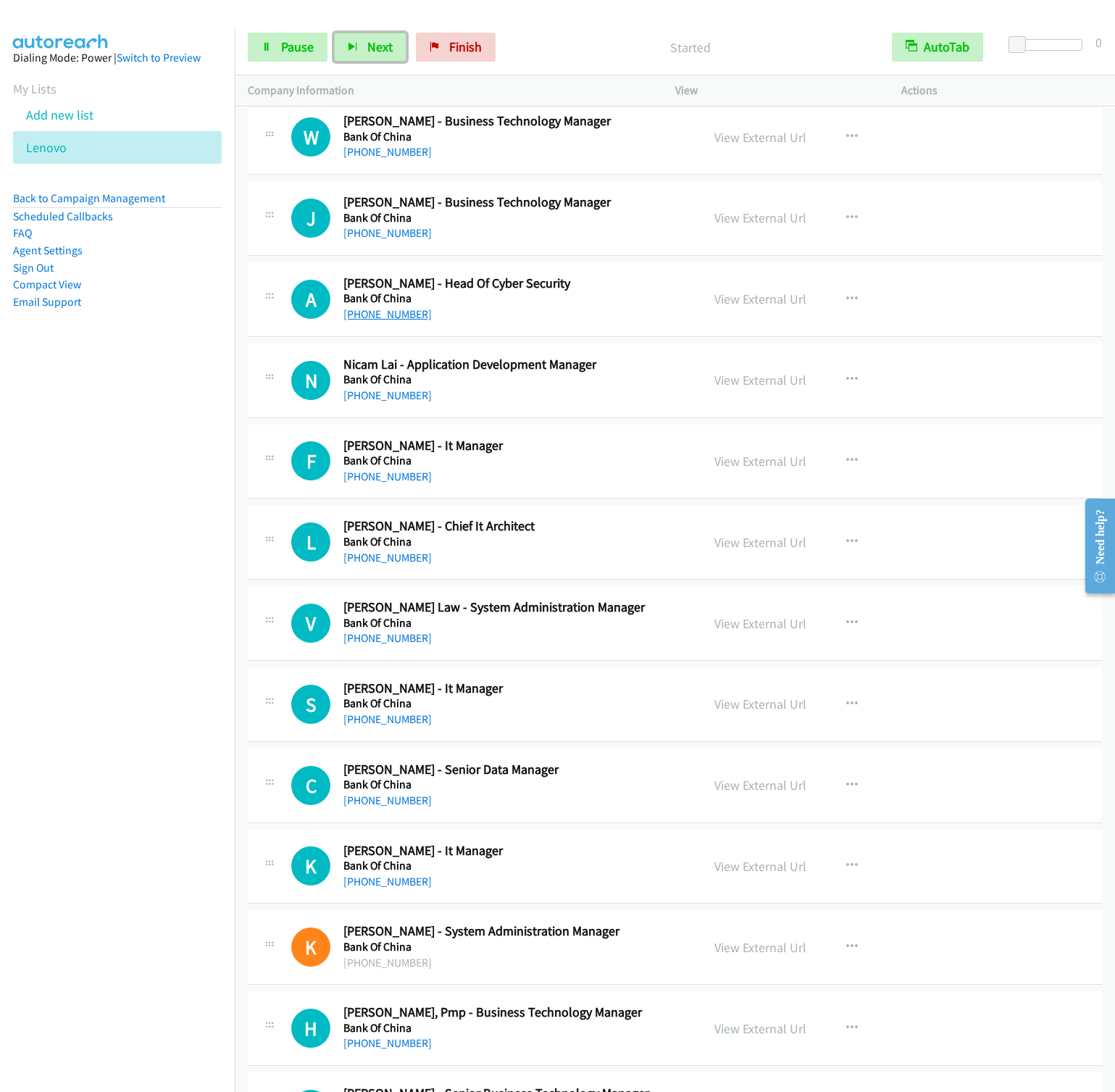
click at [334, 32] on button "Next" at bounding box center [370, 46] width 73 height 29
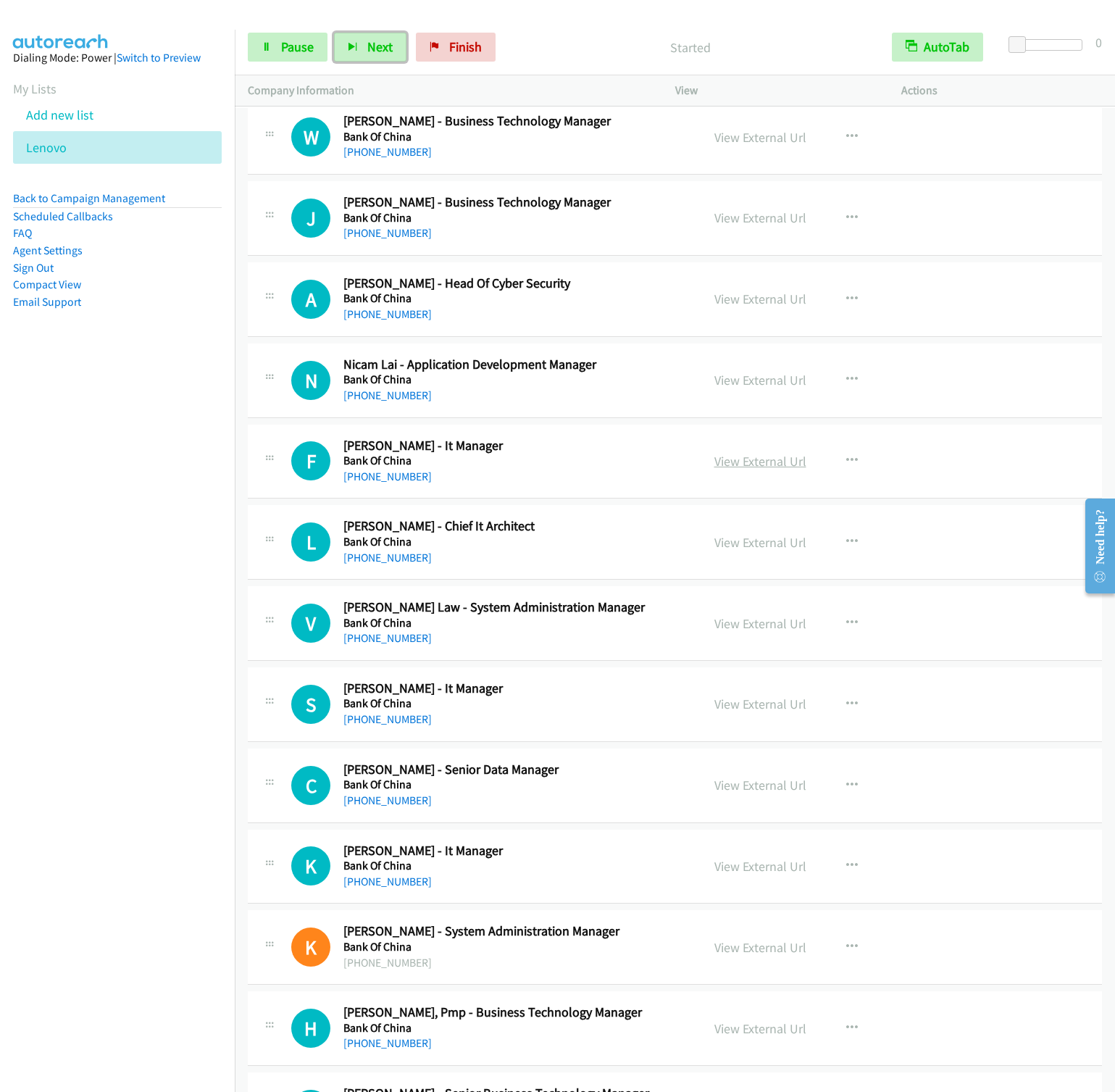
click at [334, 32] on button "Next" at bounding box center [370, 46] width 73 height 29
click at [362, 44] on button "Next" at bounding box center [370, 46] width 73 height 29
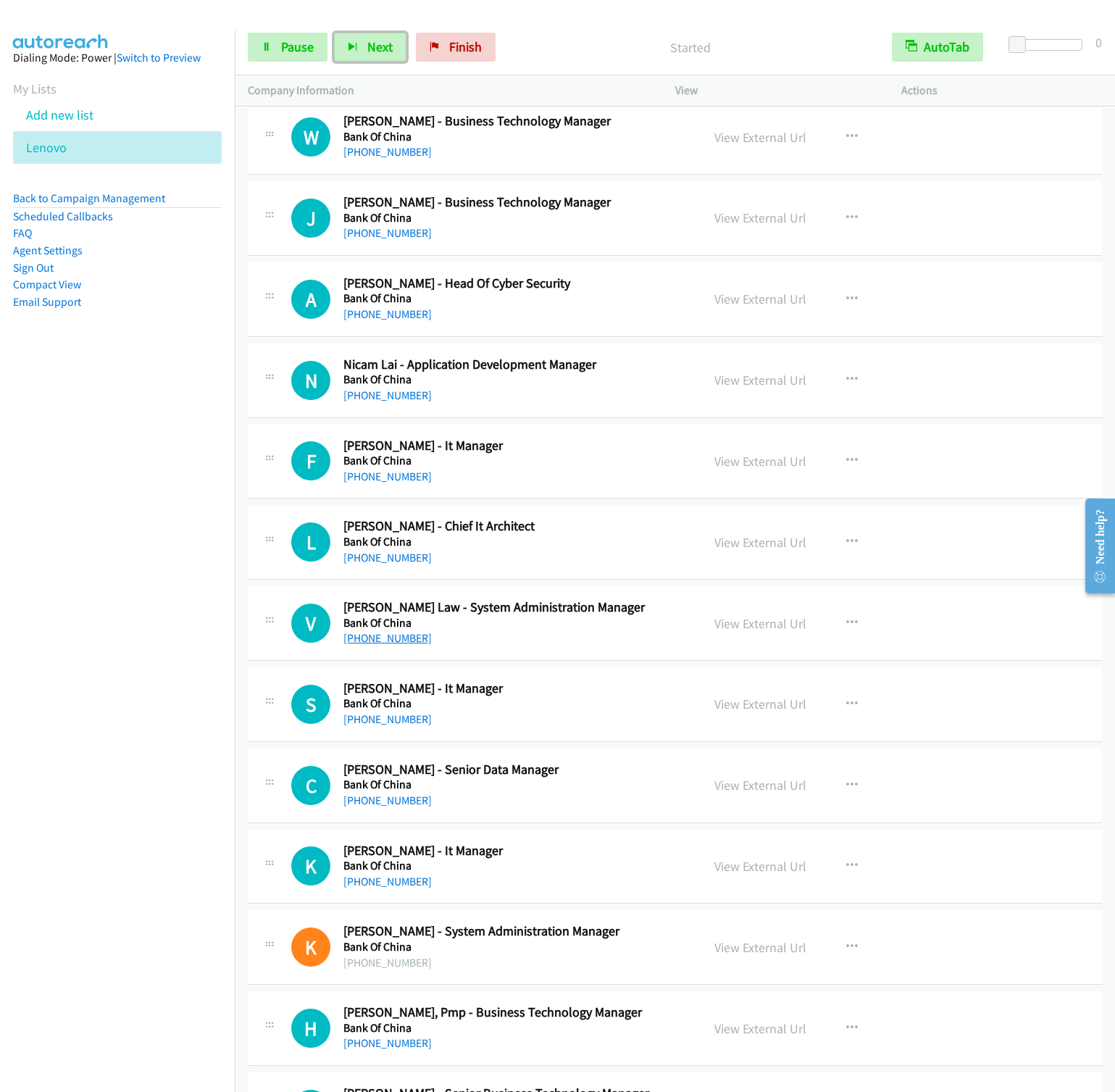
click at [334, 32] on button "Next" at bounding box center [370, 46] width 73 height 29
click at [180, 402] on nav "Dialing Mode: Power | Switch to Preview My Lists Add new list Lenovo Back to Ca…" at bounding box center [118, 575] width 236 height 1092
click at [360, 41] on button "Next" at bounding box center [370, 46] width 73 height 29
click at [334, 32] on button "Next" at bounding box center [370, 46] width 73 height 29
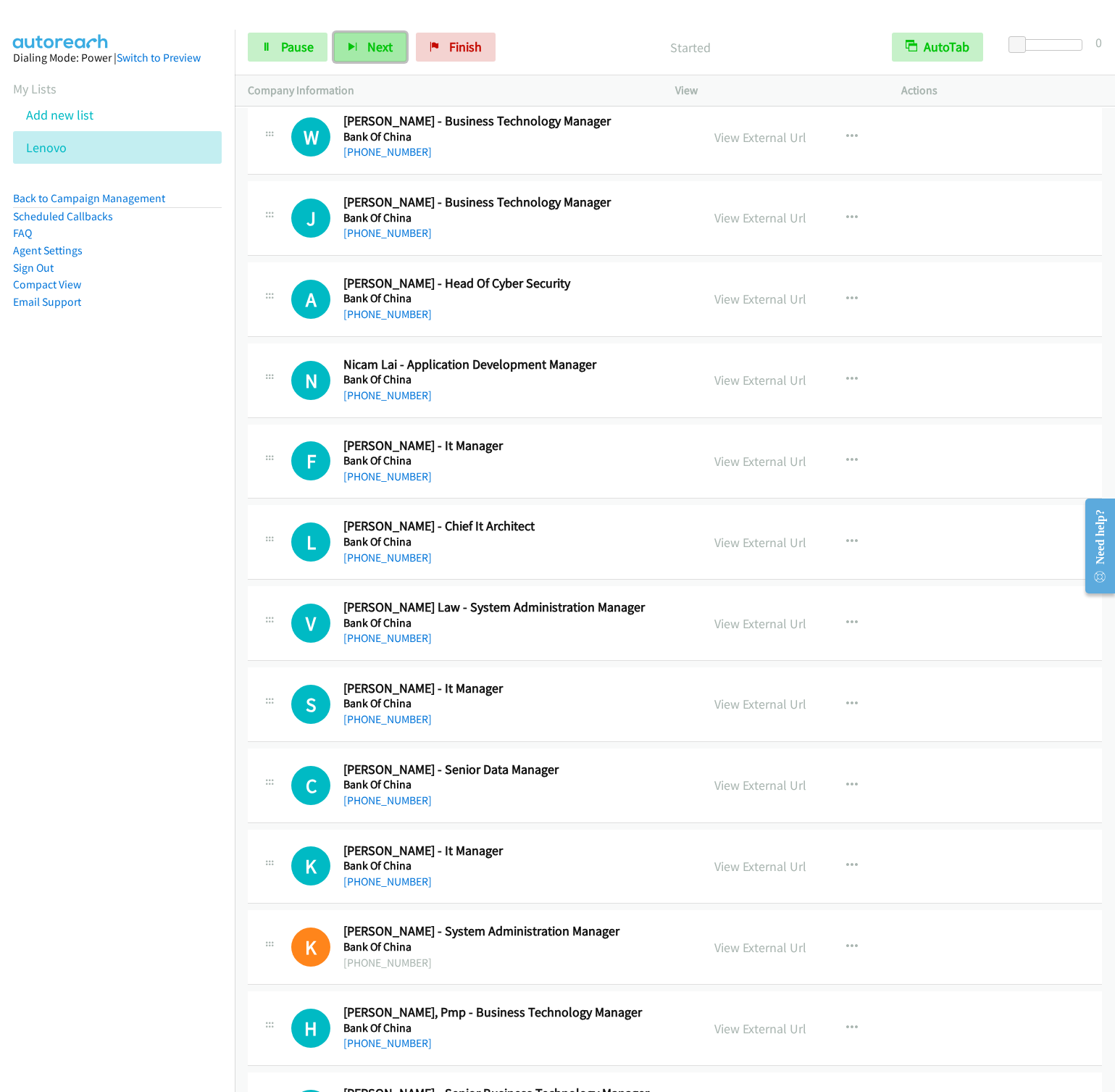
click at [397, 54] on button "Next" at bounding box center [370, 46] width 73 height 29
click at [334, 32] on button "Next" at bounding box center [370, 46] width 73 height 29
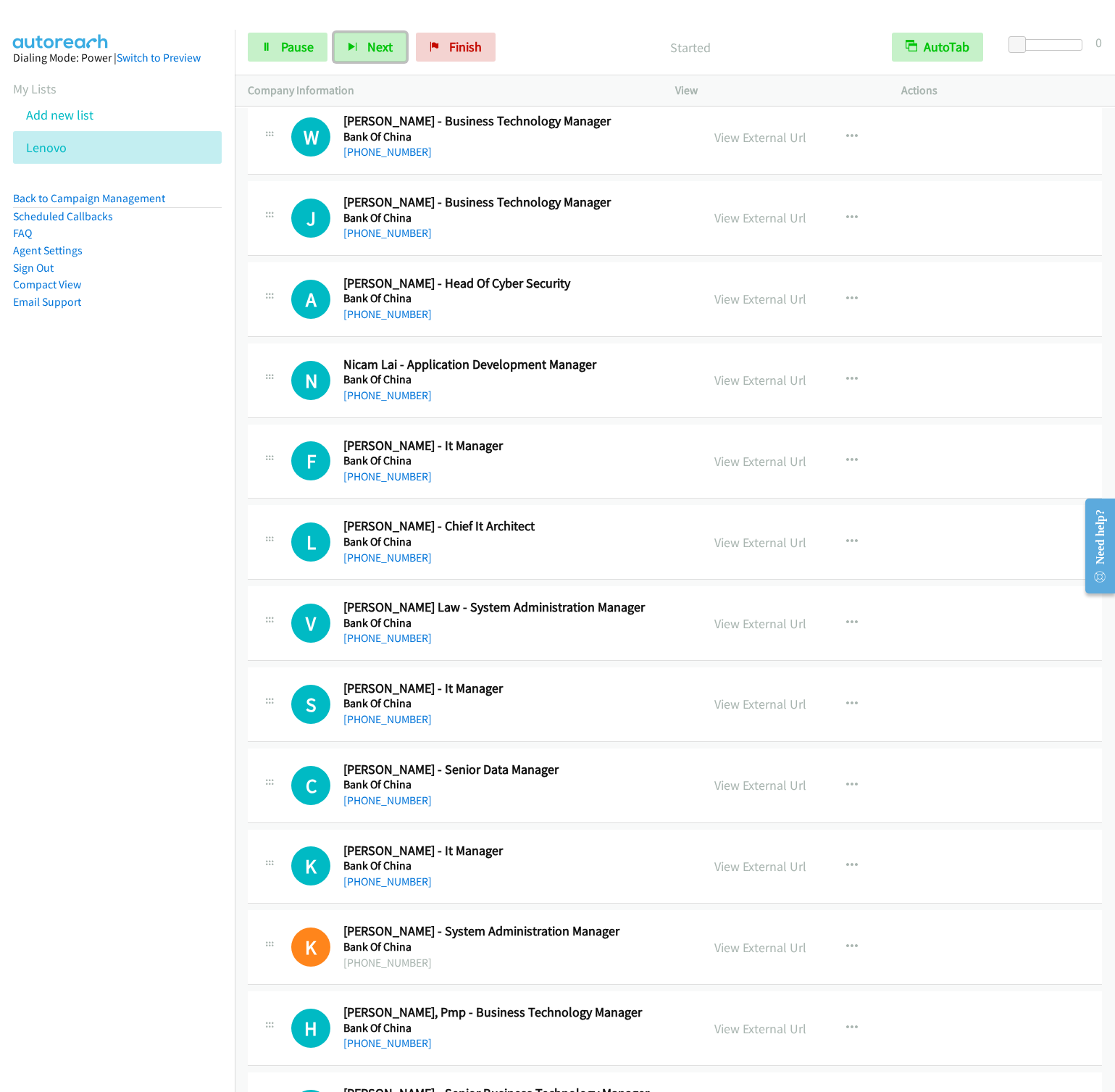
click at [334, 32] on button "Next" at bounding box center [370, 46] width 73 height 29
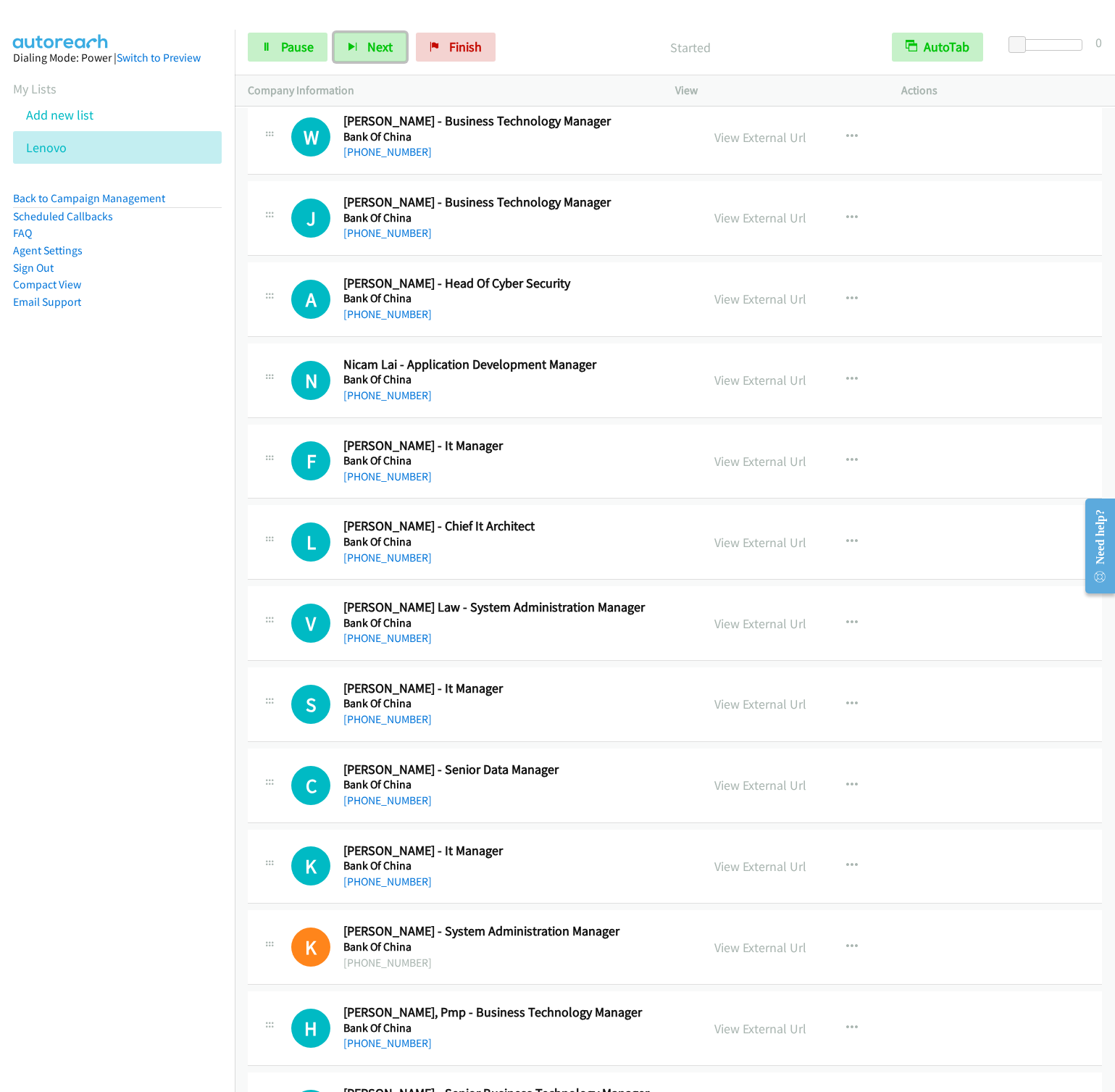
click at [334, 32] on button "Next" at bounding box center [370, 46] width 73 height 29
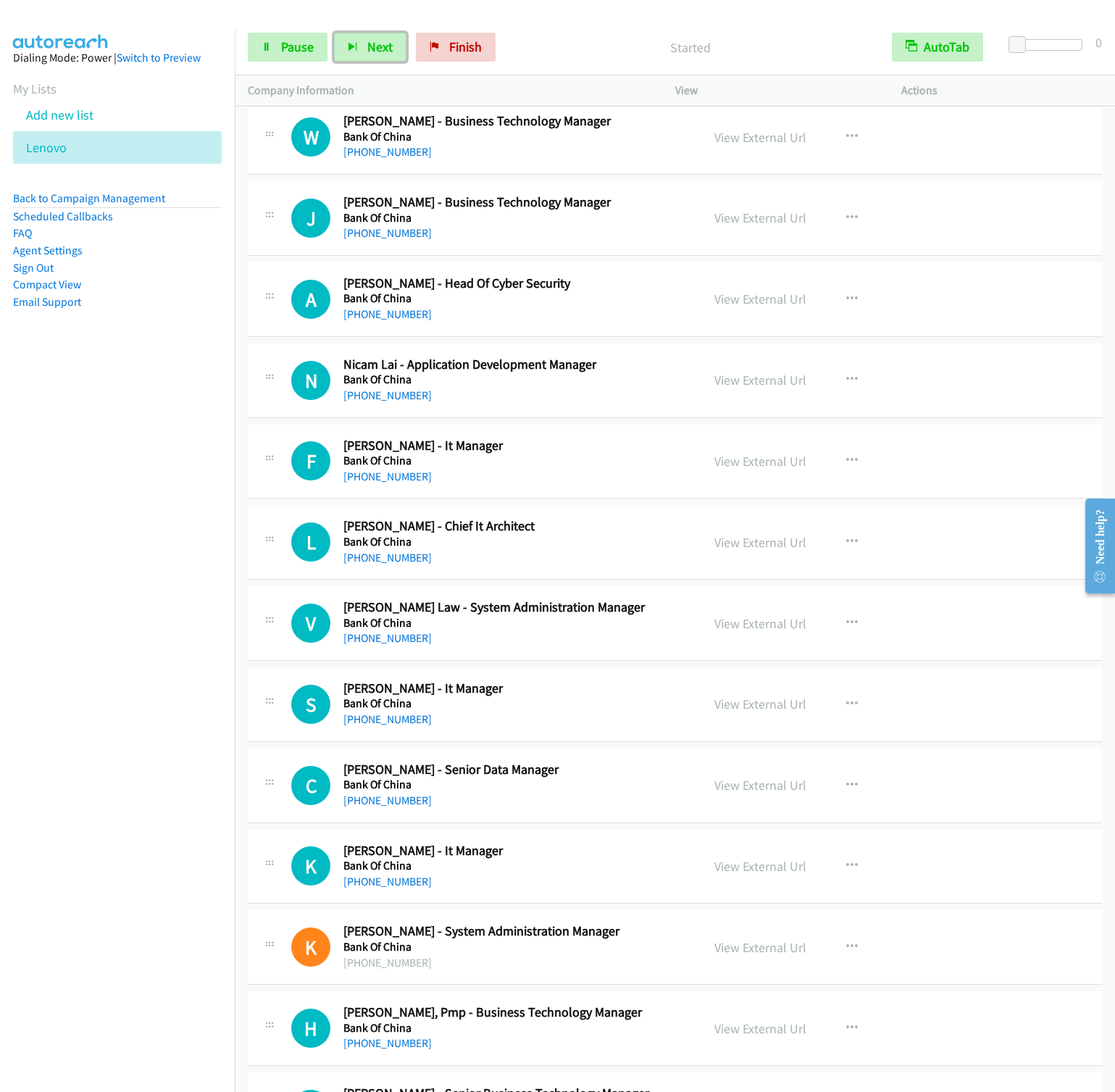
click at [334, 32] on button "Next" at bounding box center [370, 46] width 73 height 29
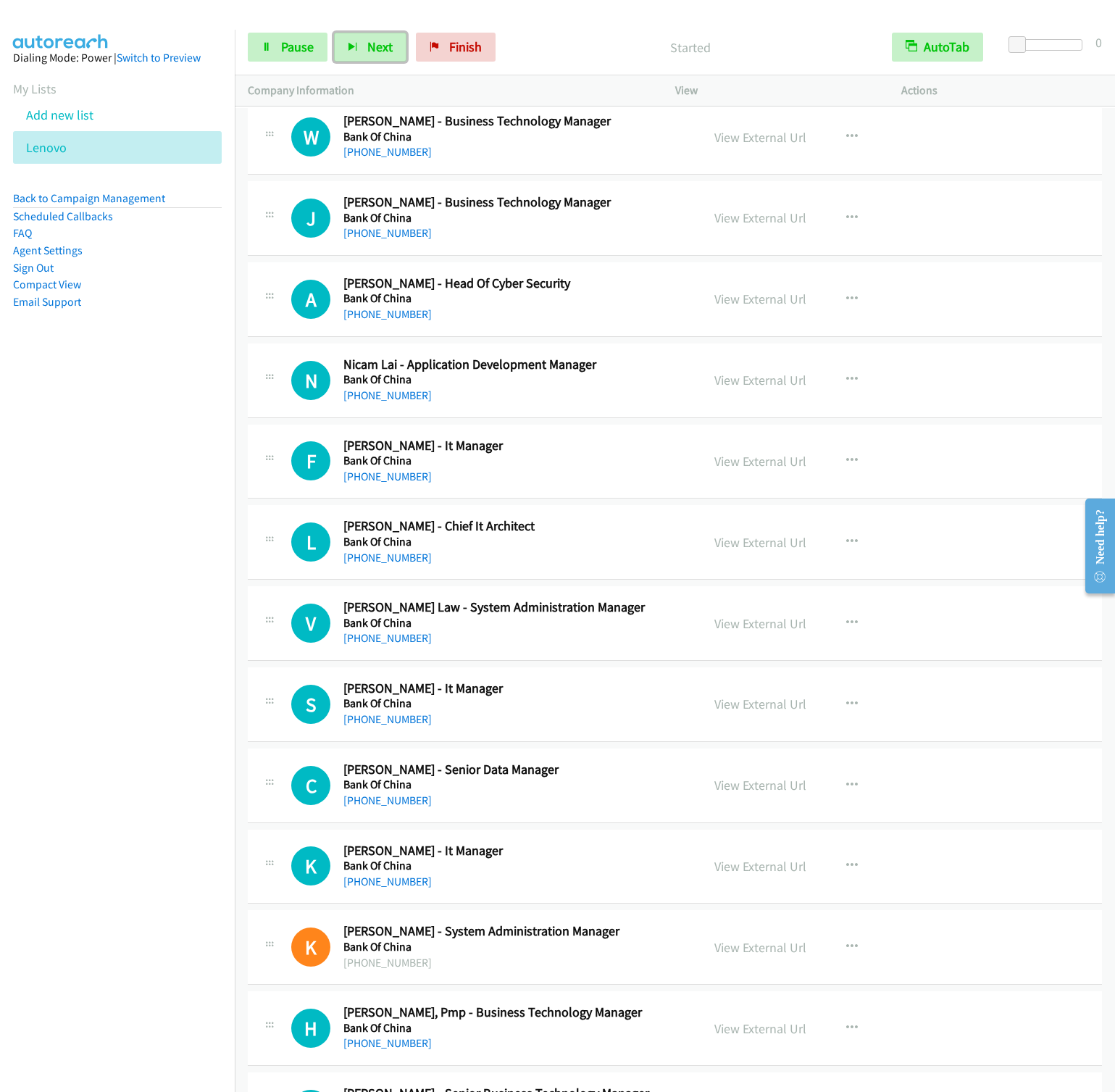
click at [334, 32] on button "Next" at bounding box center [370, 46] width 73 height 29
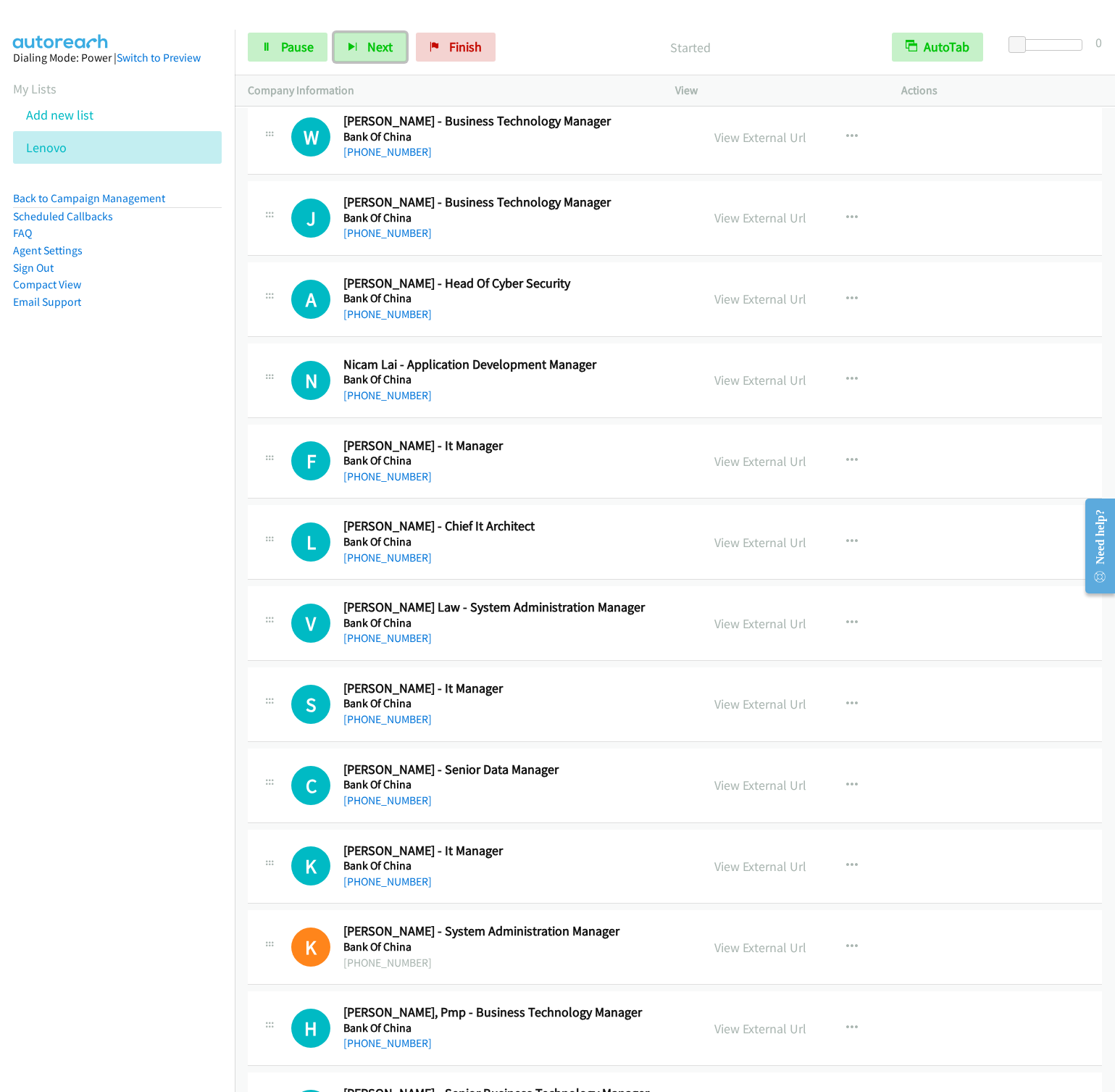
click at [334, 32] on button "Next" at bounding box center [370, 46] width 73 height 29
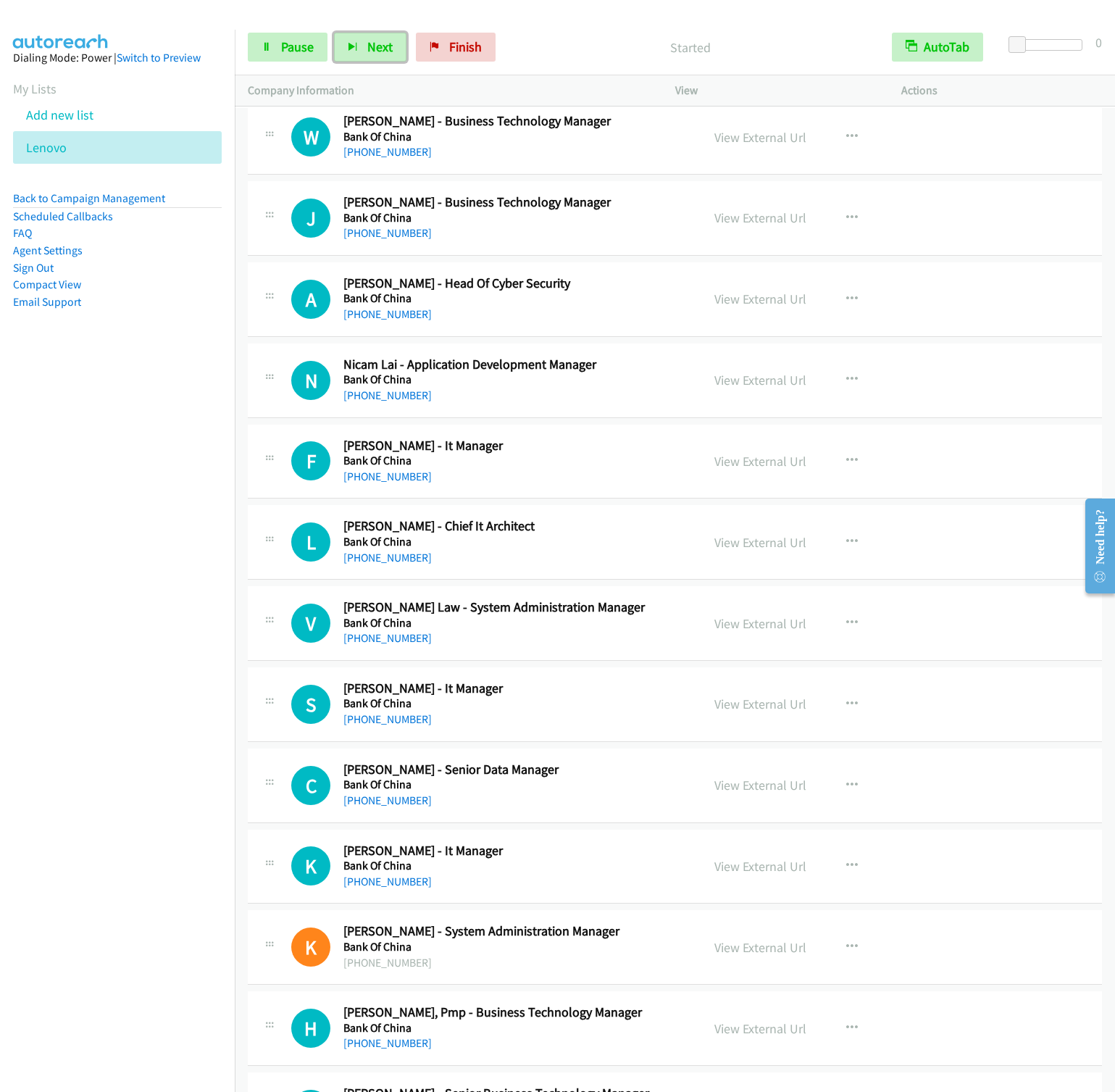
click at [334, 32] on button "Next" at bounding box center [370, 46] width 73 height 29
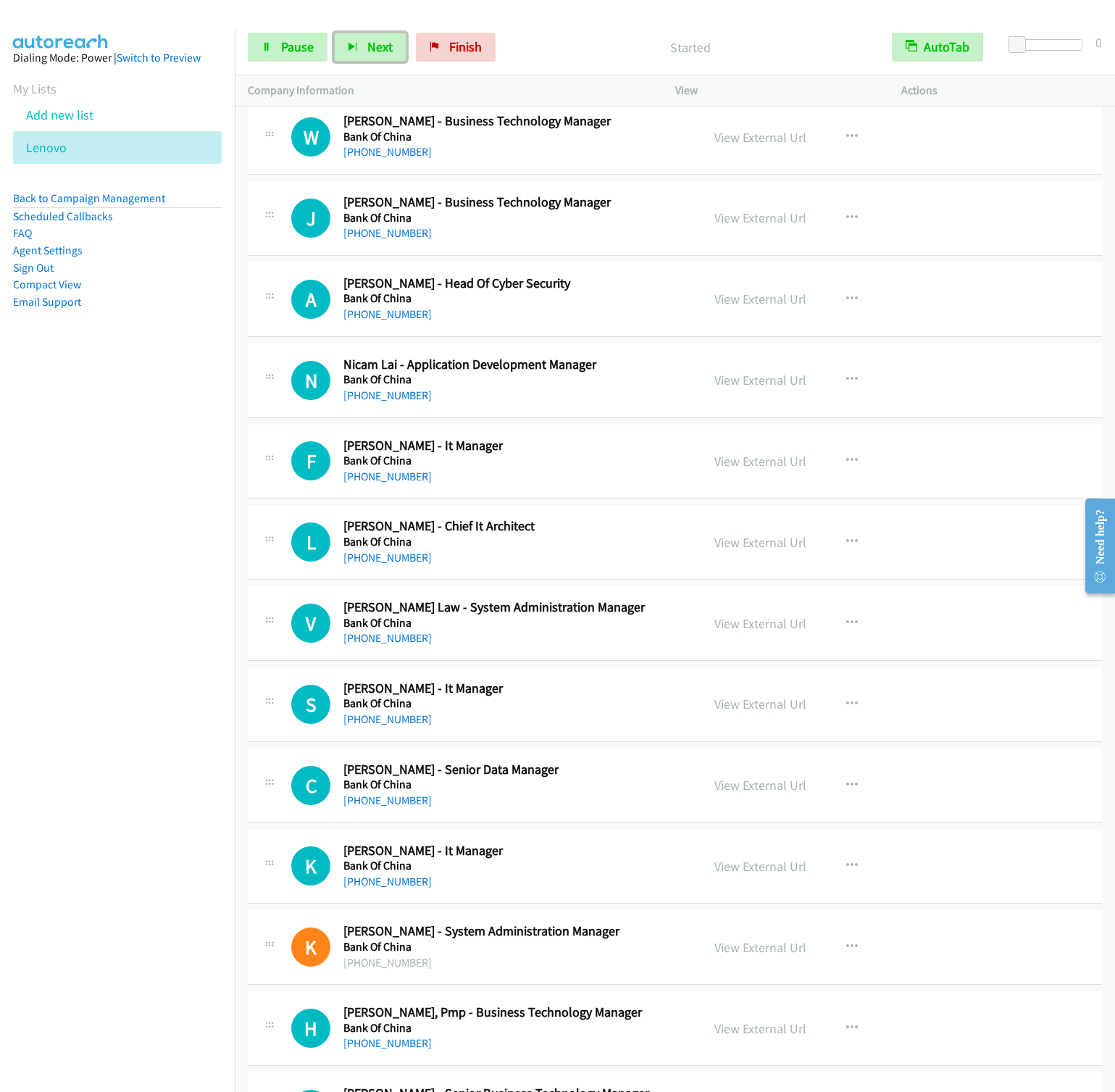
click at [334, 32] on button "Next" at bounding box center [370, 46] width 73 height 29
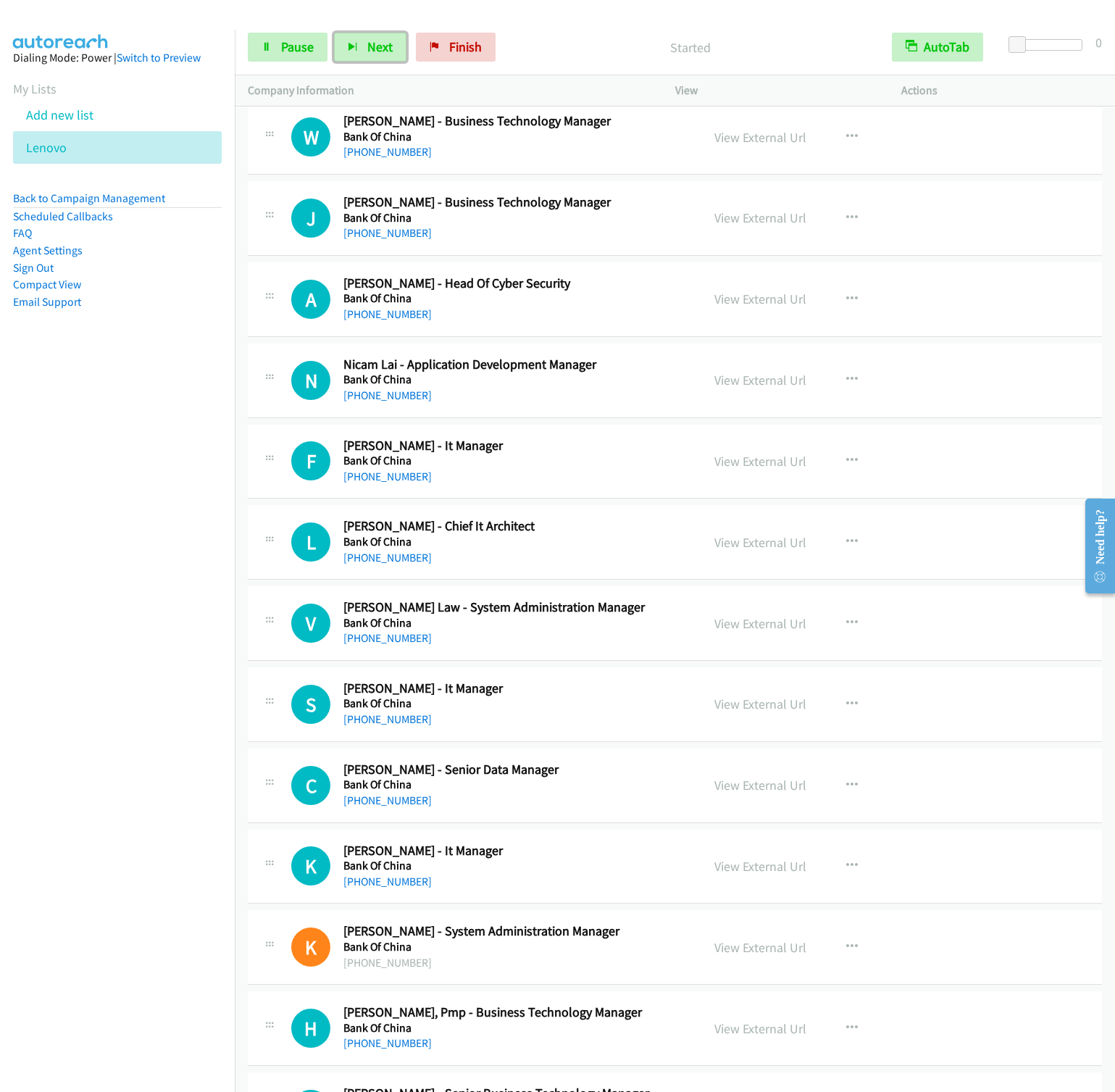
click at [334, 32] on button "Next" at bounding box center [370, 46] width 73 height 29
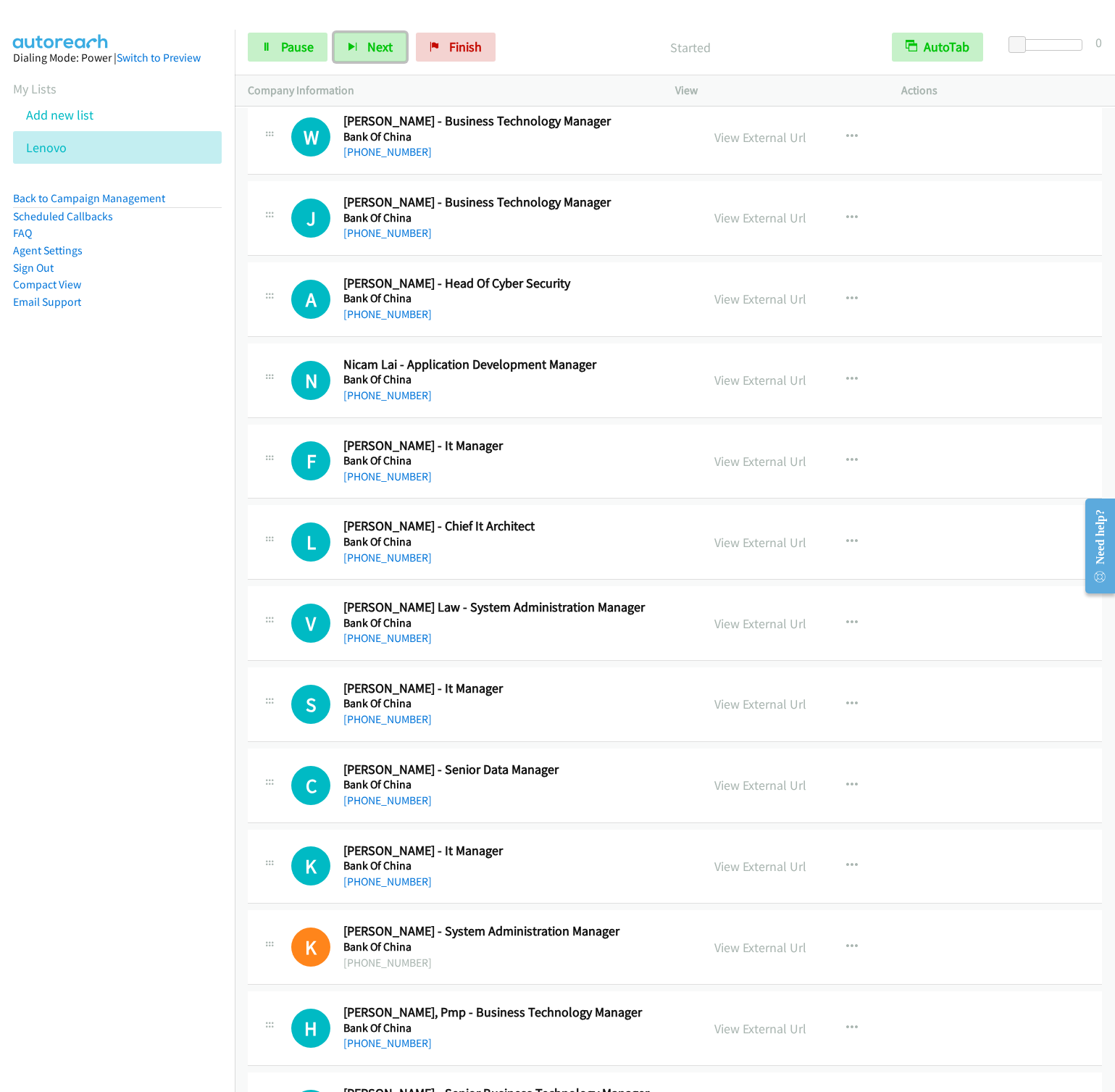
click at [334, 32] on button "Next" at bounding box center [370, 46] width 73 height 29
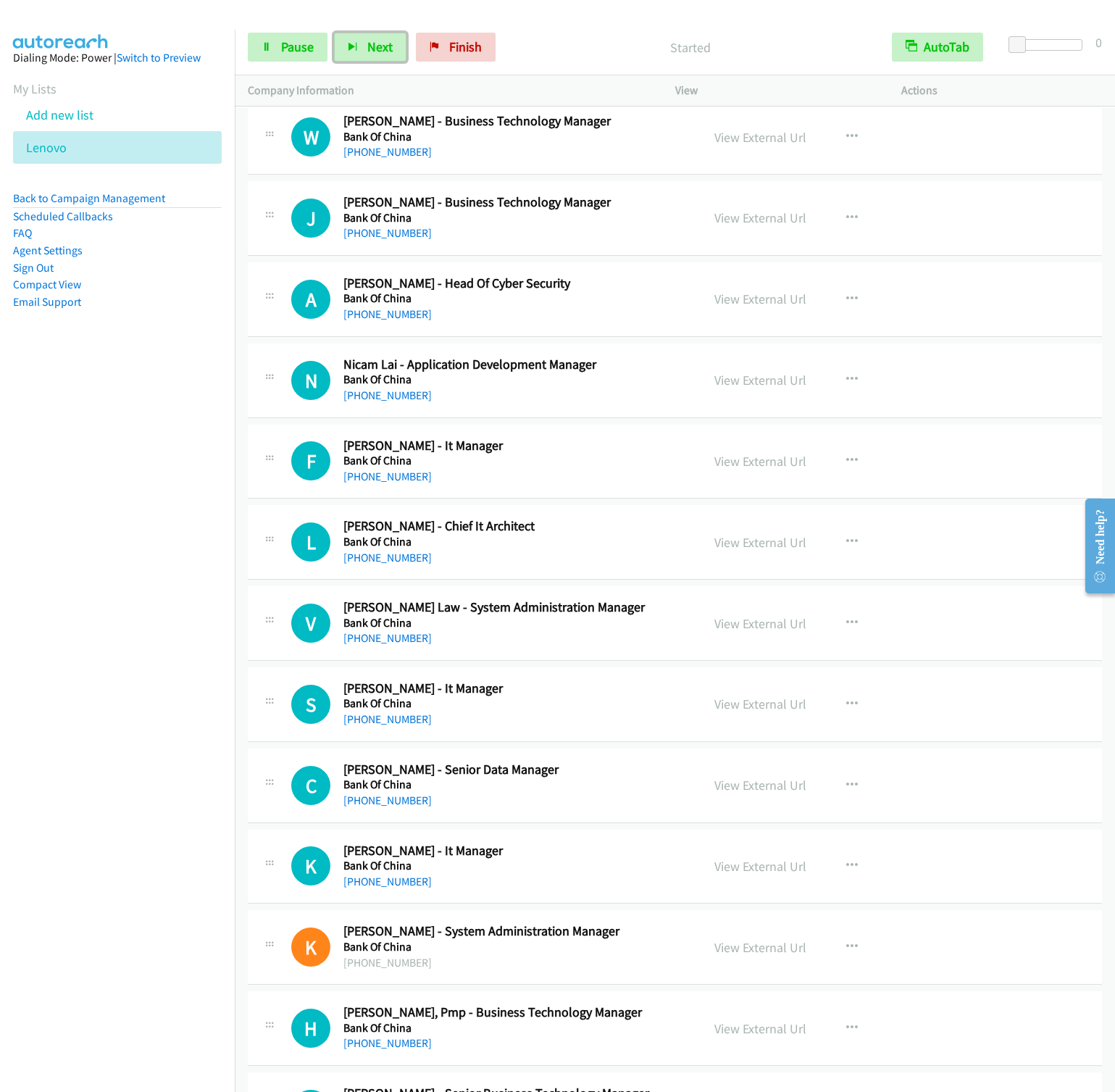
click at [334, 32] on button "Next" at bounding box center [370, 46] width 73 height 29
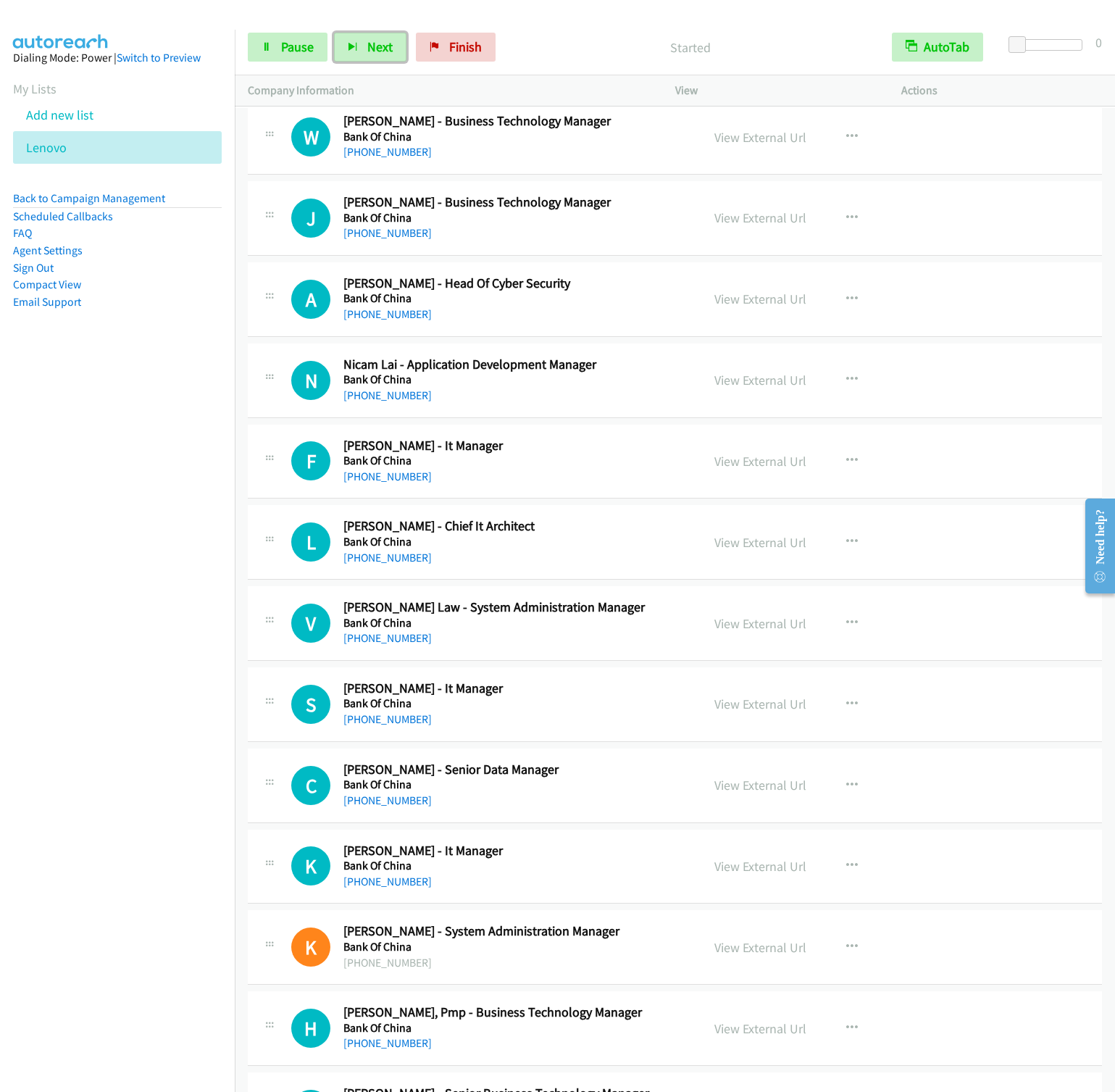
click at [334, 32] on button "Next" at bounding box center [370, 46] width 73 height 29
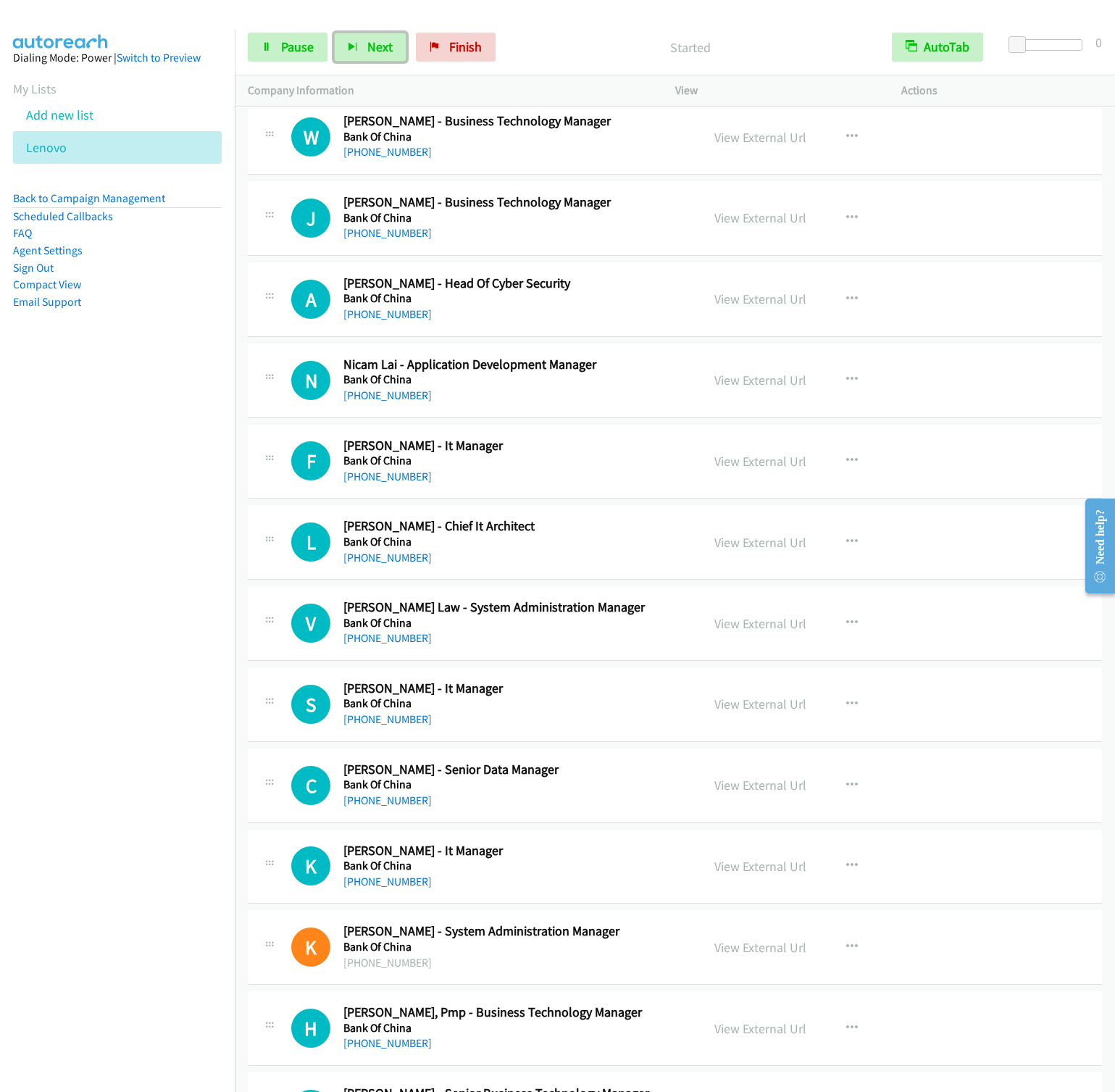
click at [334, 32] on button "Next" at bounding box center [370, 46] width 73 height 29
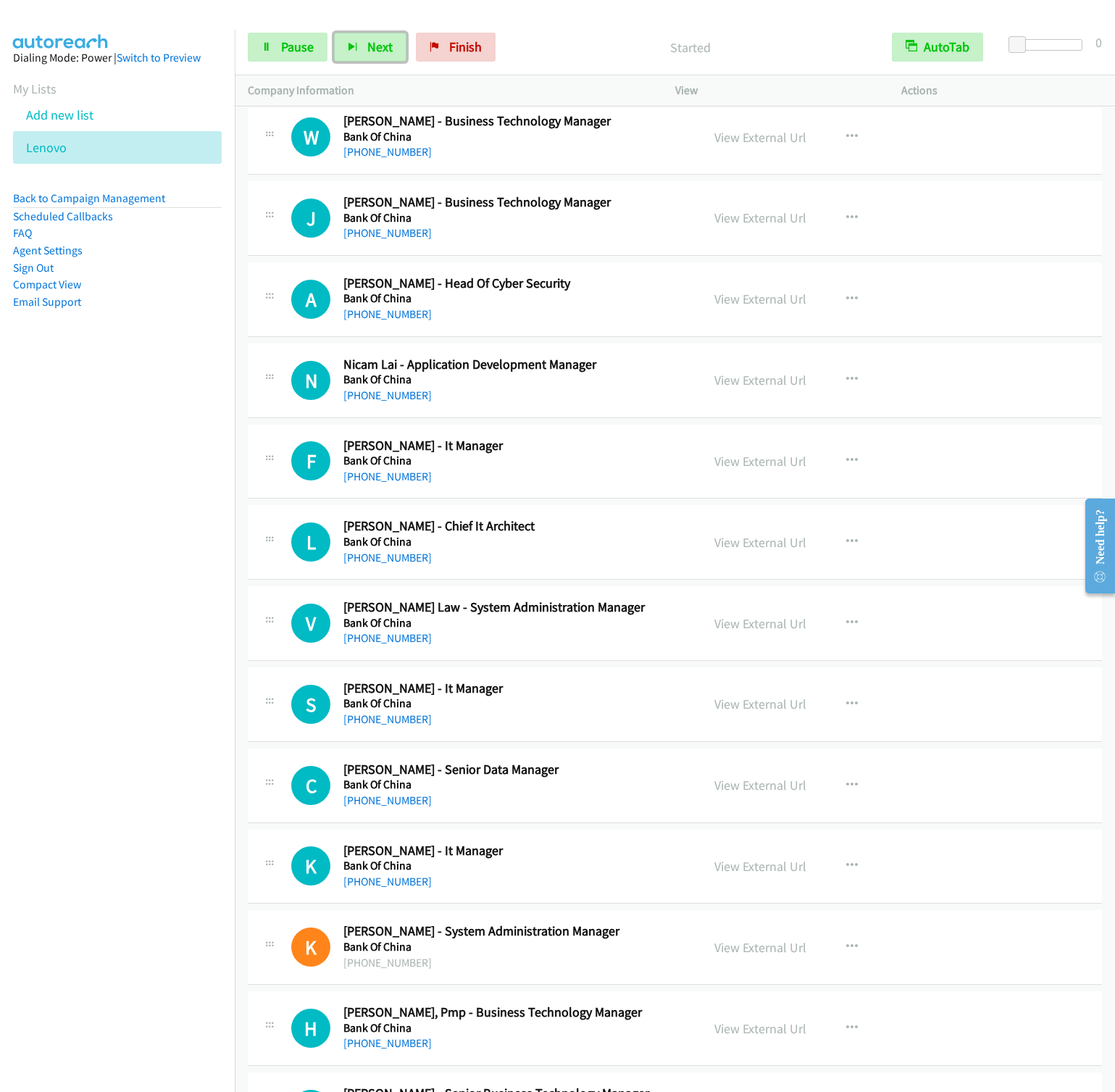
click at [334, 32] on button "Next" at bounding box center [370, 46] width 73 height 29
